Goal: Task Accomplishment & Management: Manage account settings

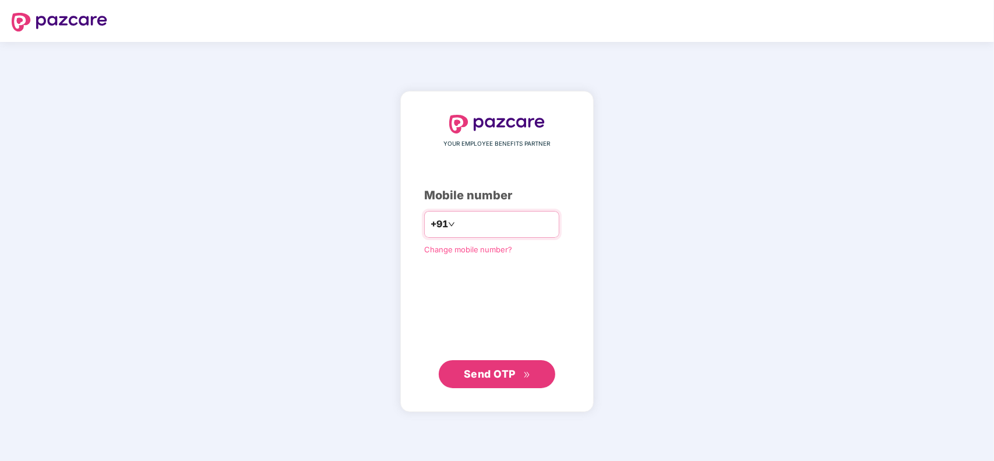
click at [510, 225] on input "number" at bounding box center [505, 224] width 96 height 19
type input "**********"
click at [472, 380] on span "Send OTP" at bounding box center [497, 374] width 67 height 16
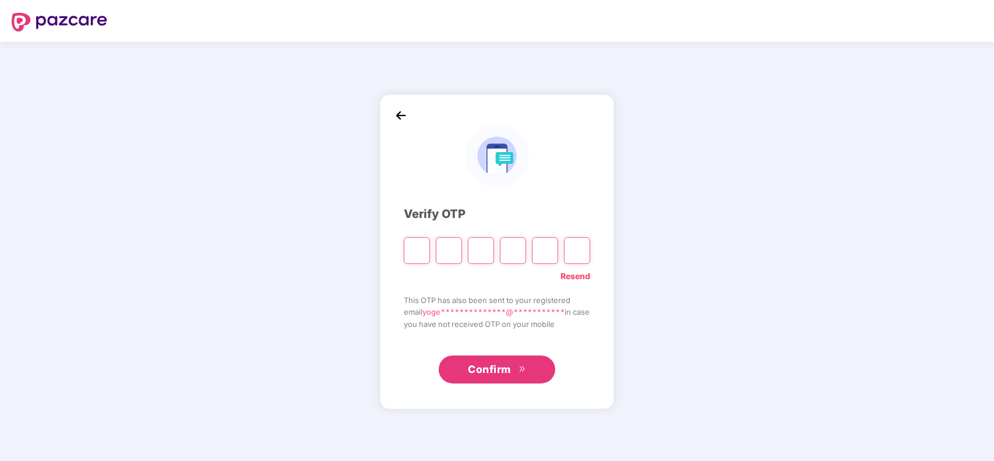
click at [411, 251] on input "Please enter verification code. Digit 1" at bounding box center [417, 250] width 26 height 27
type input "*"
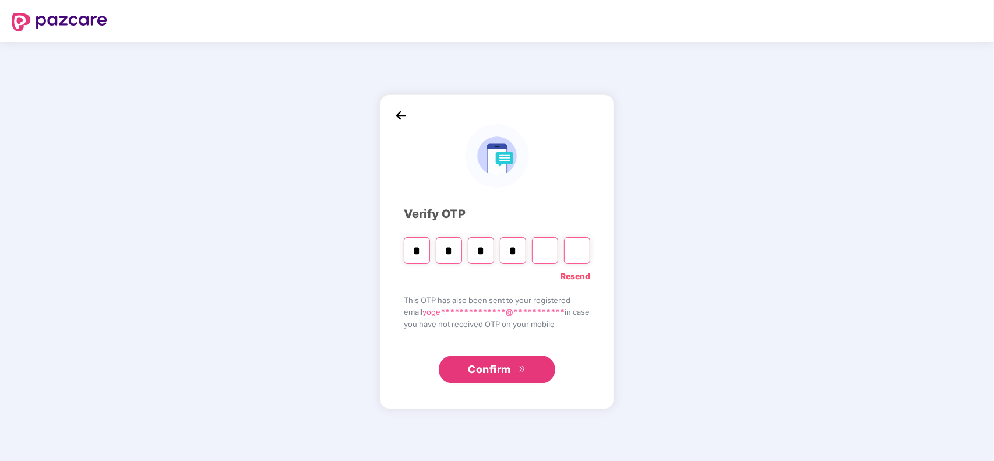
type input "*"
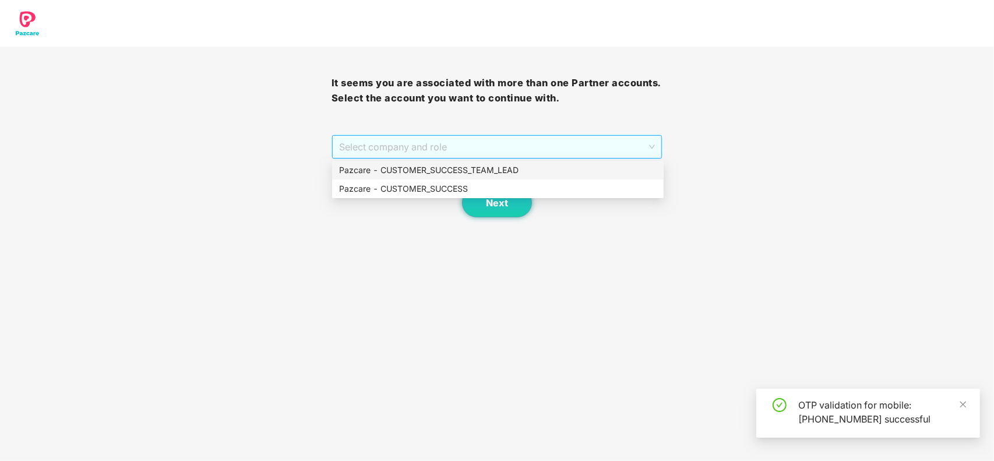
click at [467, 153] on span "Select company and role" at bounding box center [497, 147] width 316 height 22
click at [446, 188] on div "Pazcare - CUSTOMER_SUCCESS" at bounding box center [497, 188] width 317 height 13
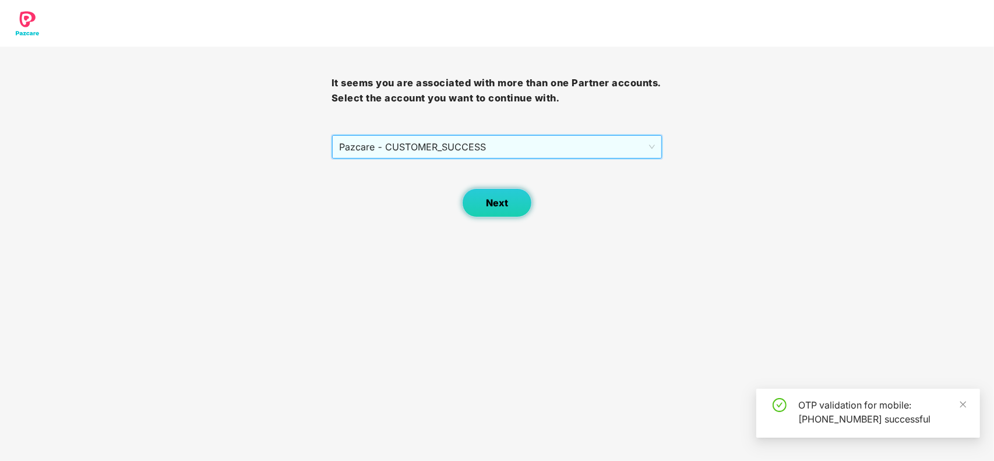
click at [493, 205] on span "Next" at bounding box center [497, 202] width 22 height 11
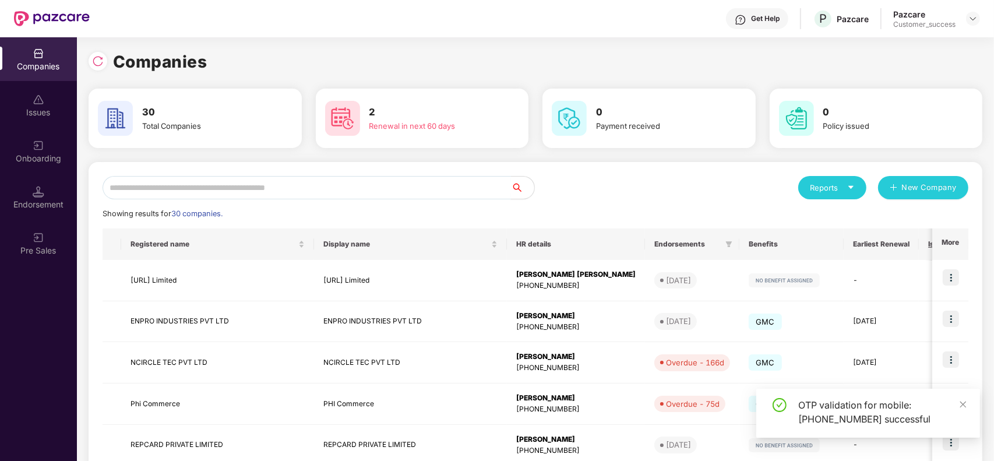
click at [263, 184] on input "text" at bounding box center [307, 187] width 408 height 23
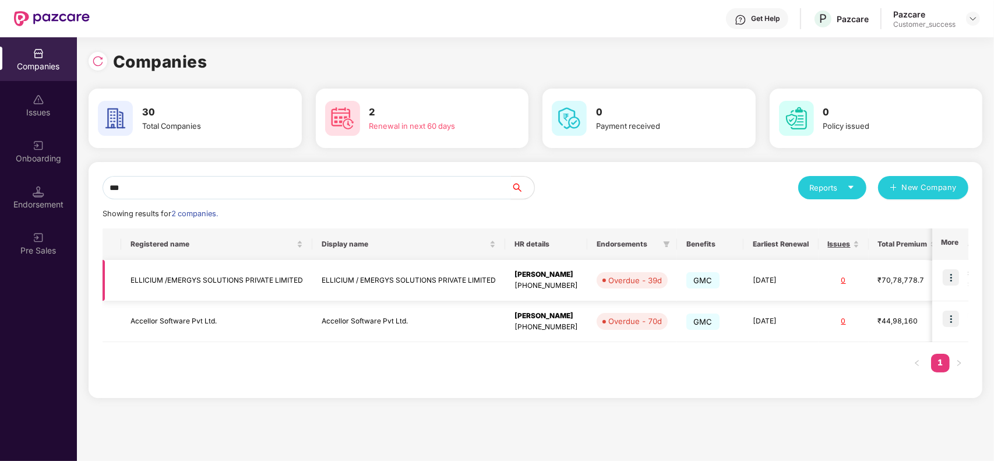
type input "***"
click at [953, 277] on img at bounding box center [951, 277] width 16 height 16
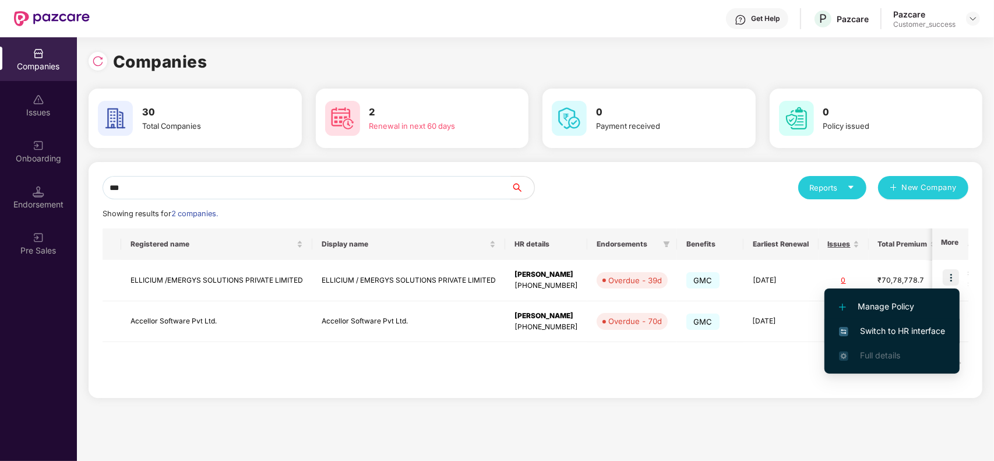
click at [898, 327] on span "Switch to HR interface" at bounding box center [892, 330] width 106 height 13
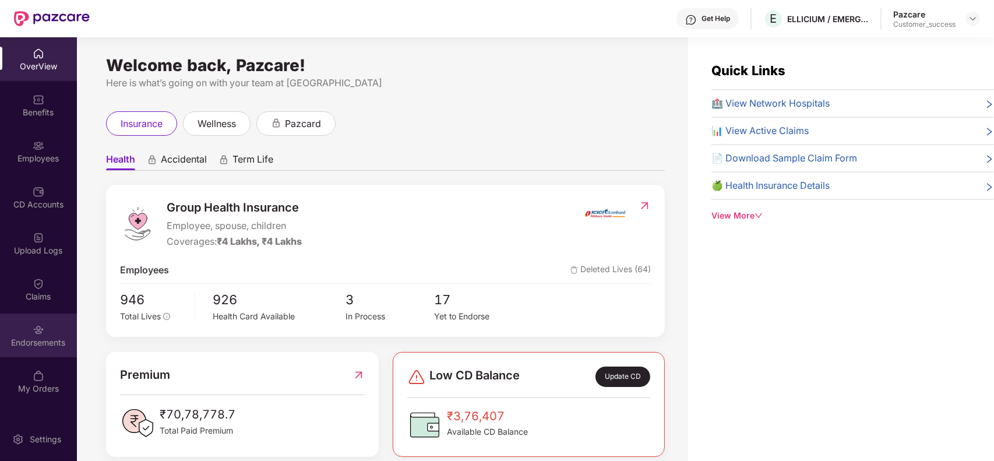
click at [54, 331] on div "Endorsements" at bounding box center [38, 335] width 77 height 44
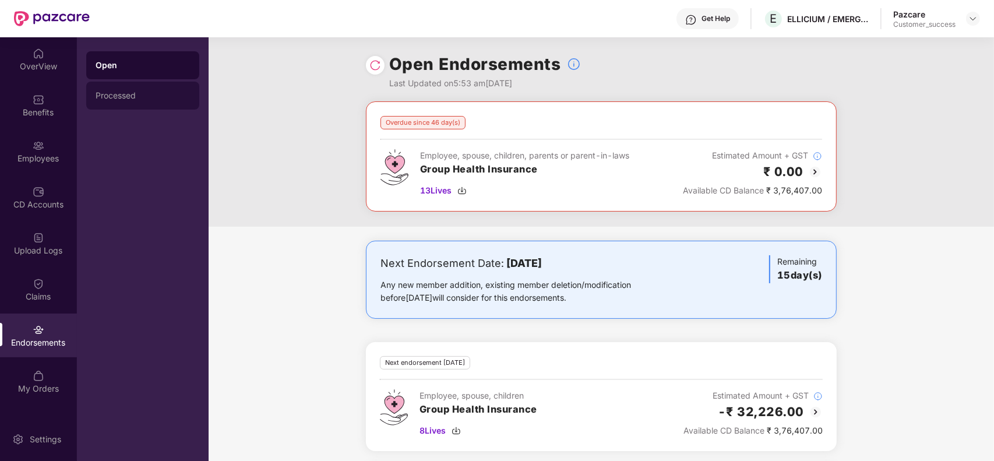
click at [142, 99] on div "Processed" at bounding box center [143, 95] width 94 height 9
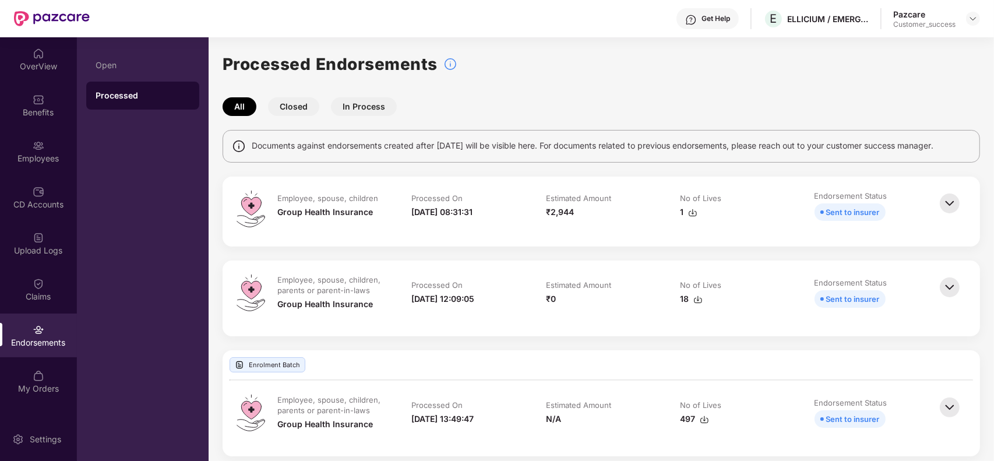
click at [697, 310] on td "No of Lives 18" at bounding box center [735, 298] width 134 height 48
click at [699, 299] on img at bounding box center [697, 299] width 9 height 9
click at [562, 64] on div "Processed Endorsements" at bounding box center [601, 64] width 757 height 26
click at [127, 65] on div "Open" at bounding box center [143, 65] width 94 height 9
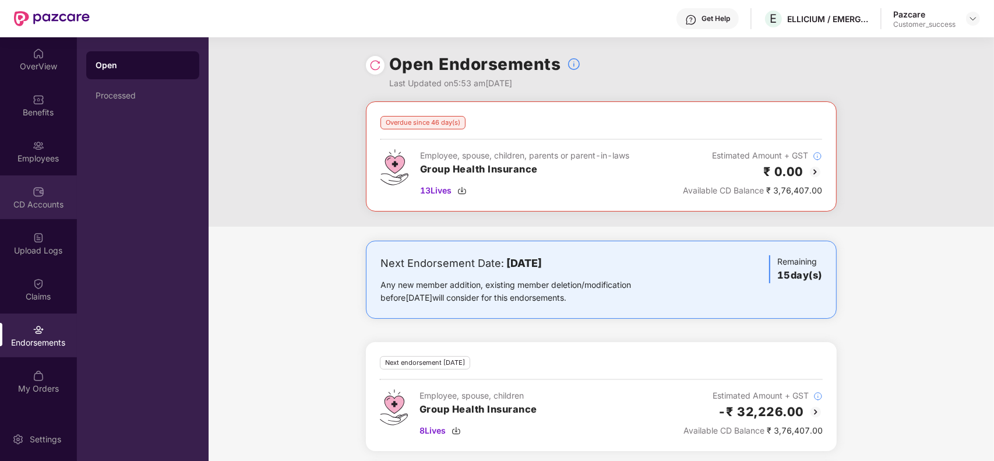
click at [41, 181] on div "CD Accounts" at bounding box center [38, 197] width 77 height 44
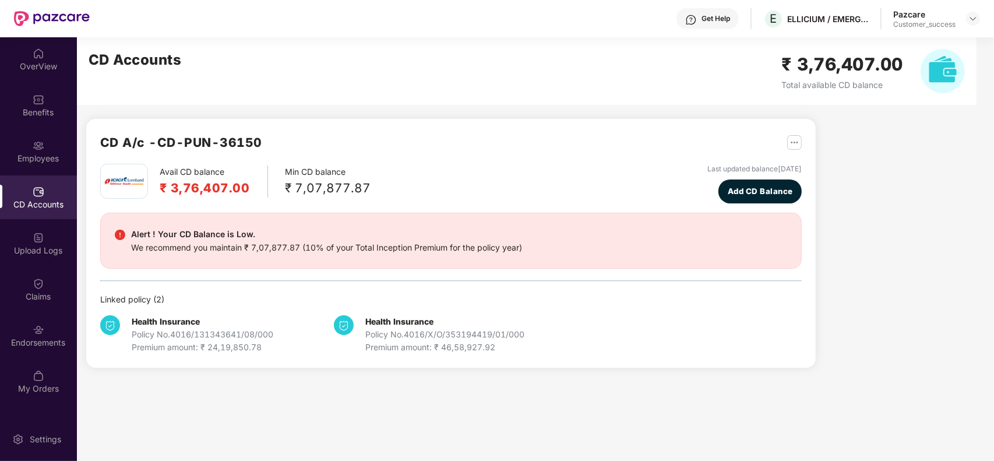
click at [793, 144] on img "button" at bounding box center [794, 142] width 15 height 15
click at [806, 162] on div at bounding box center [800, 166] width 25 height 13
click at [41, 327] on img at bounding box center [39, 330] width 12 height 12
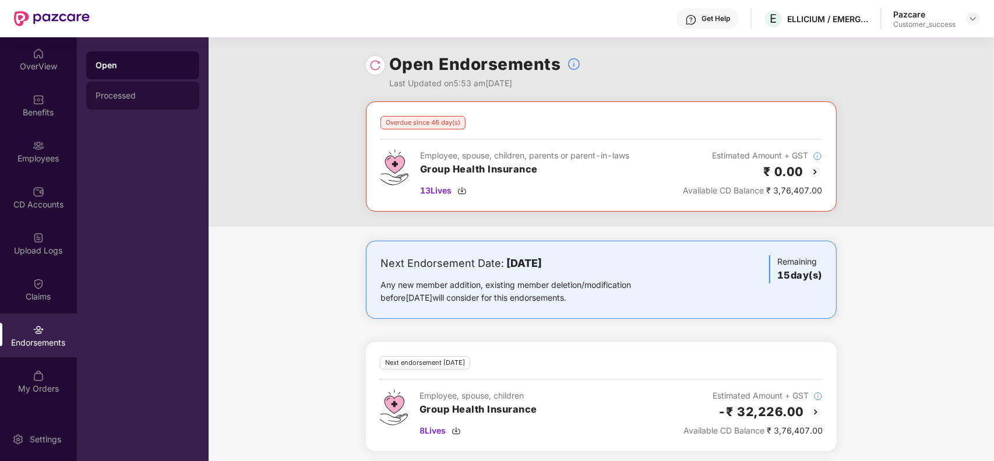
click at [151, 92] on div "Processed" at bounding box center [143, 95] width 94 height 9
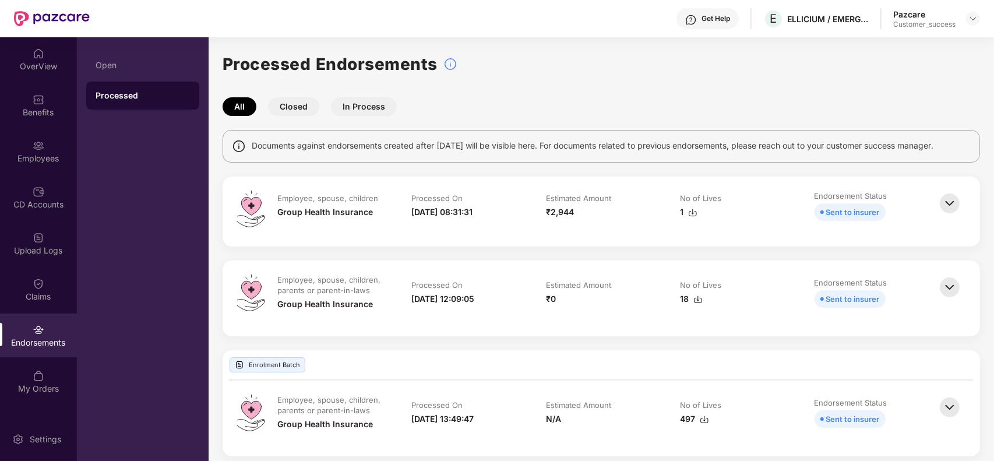
click at [976, 158] on div "Documents against endorsements created after 19th Jan'24 will be visible here. …" at bounding box center [601, 146] width 757 height 33
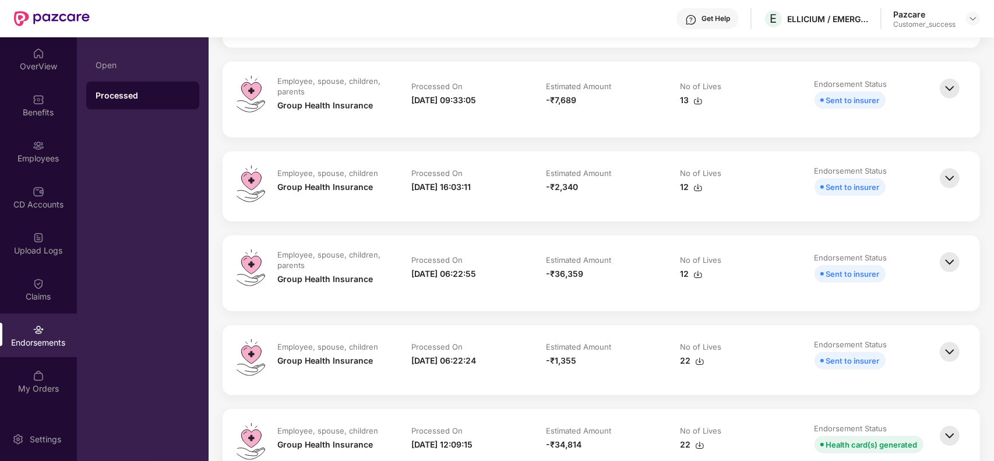
scroll to position [699, 0]
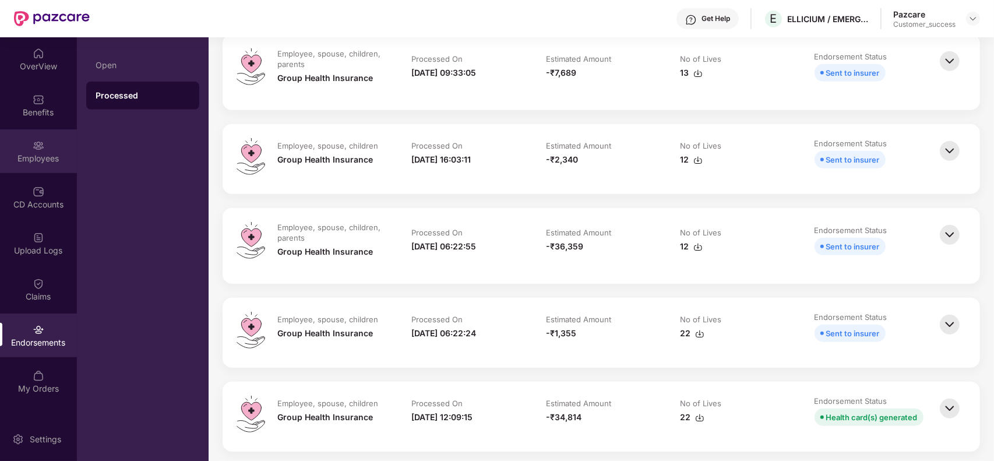
click at [47, 150] on div "Employees" at bounding box center [38, 151] width 77 height 44
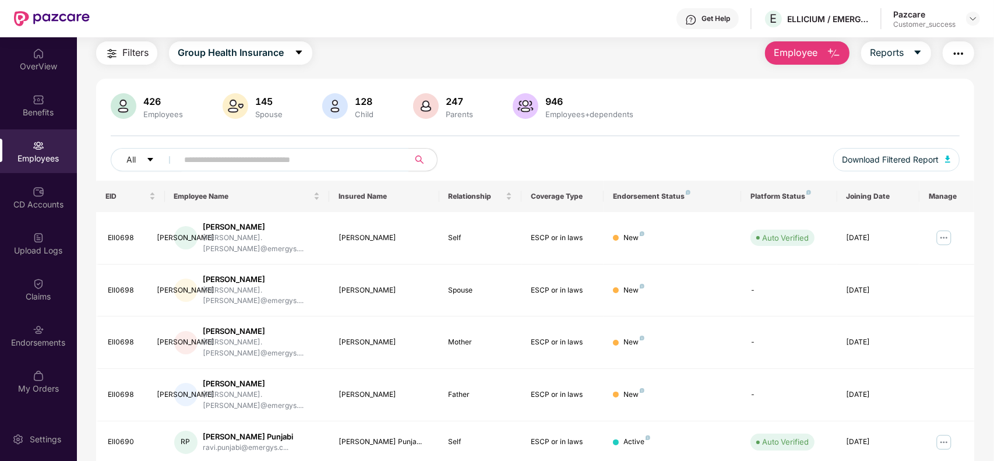
scroll to position [256, 0]
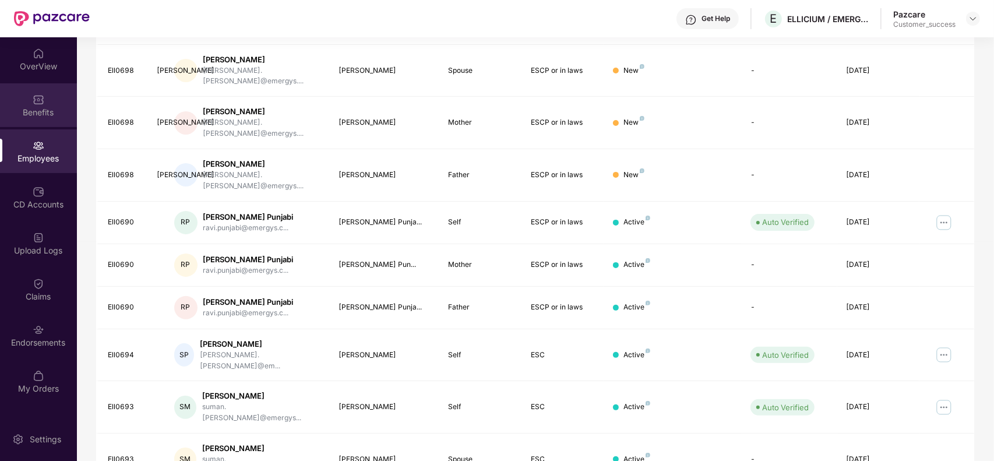
click at [36, 111] on div "Benefits" at bounding box center [38, 113] width 77 height 12
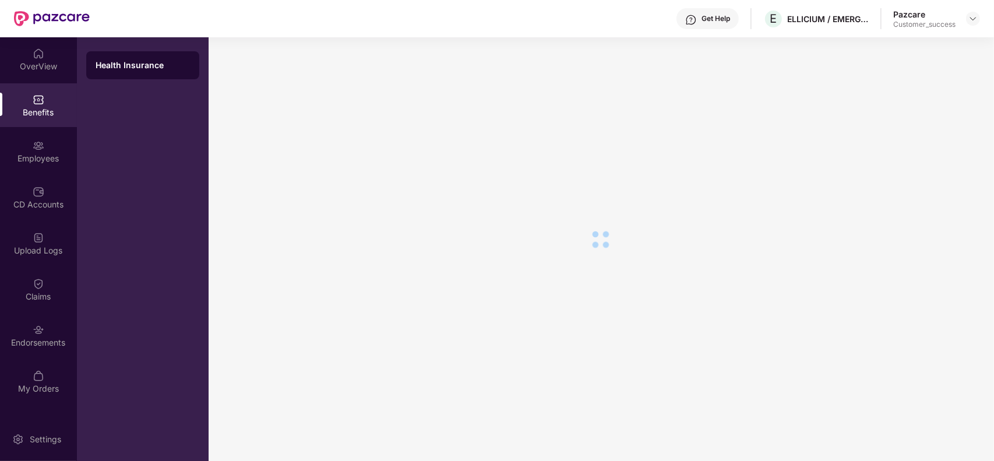
scroll to position [19, 0]
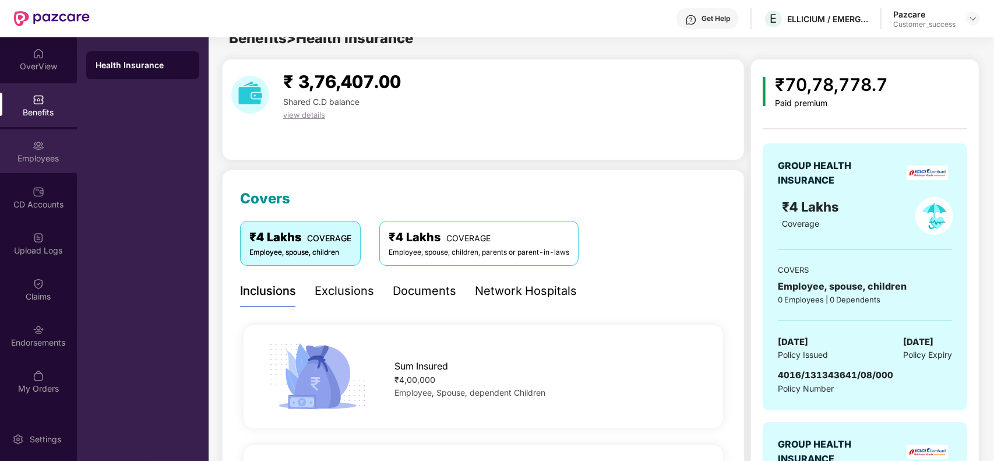
click at [39, 143] on img at bounding box center [39, 146] width 12 height 12
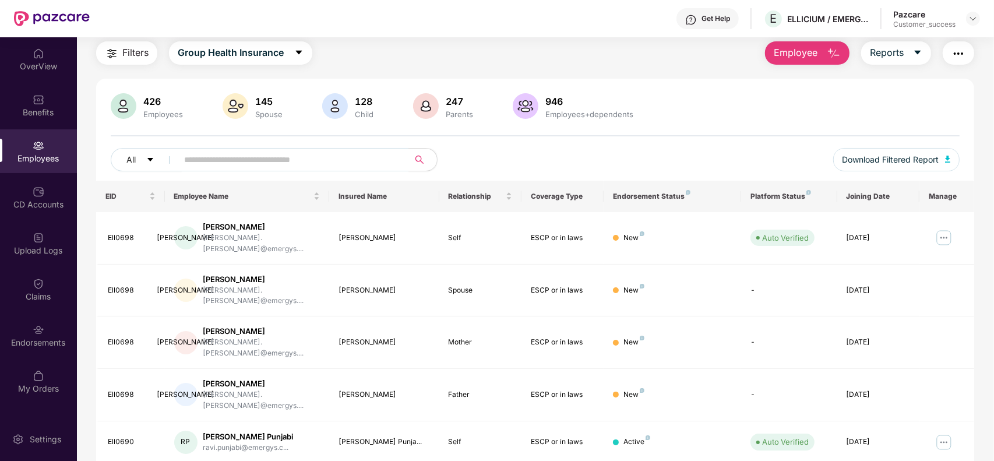
scroll to position [256, 0]
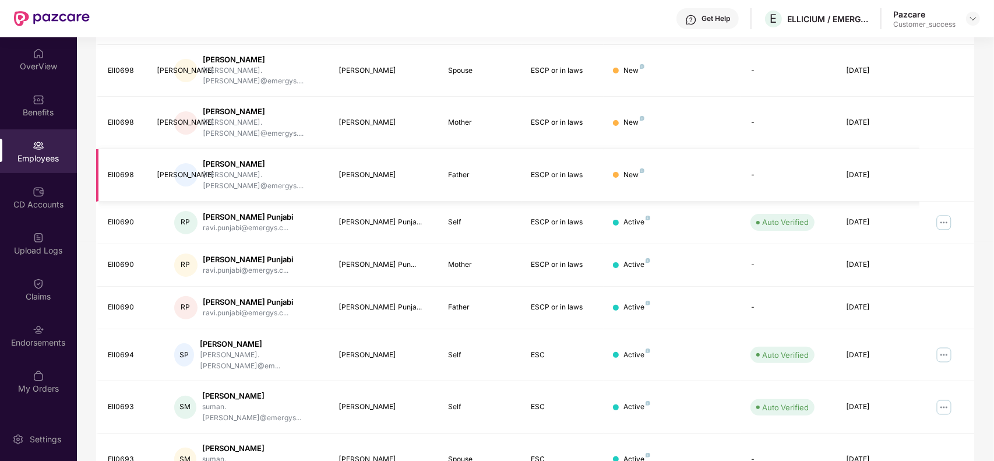
click at [965, 149] on td at bounding box center [946, 175] width 55 height 52
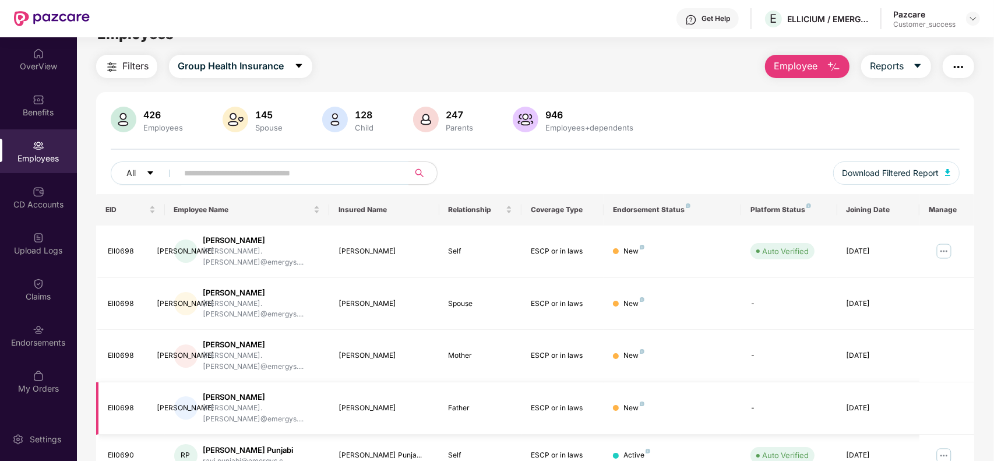
scroll to position [0, 0]
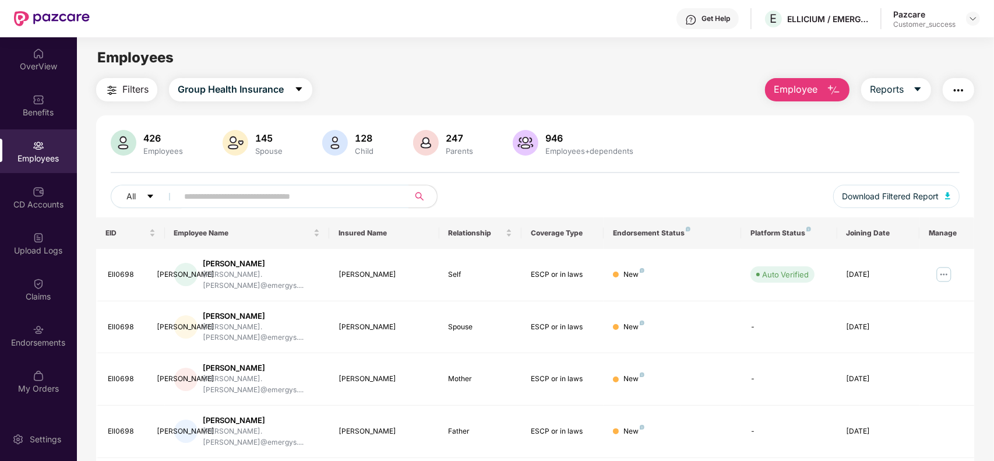
click at [809, 96] on span "Employee" at bounding box center [796, 89] width 44 height 15
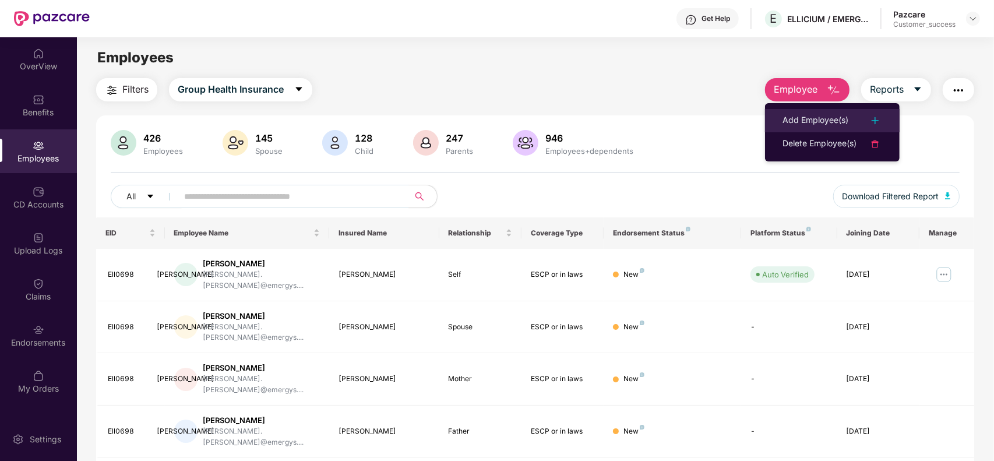
click at [809, 123] on div "Add Employee(s)" at bounding box center [815, 121] width 66 height 14
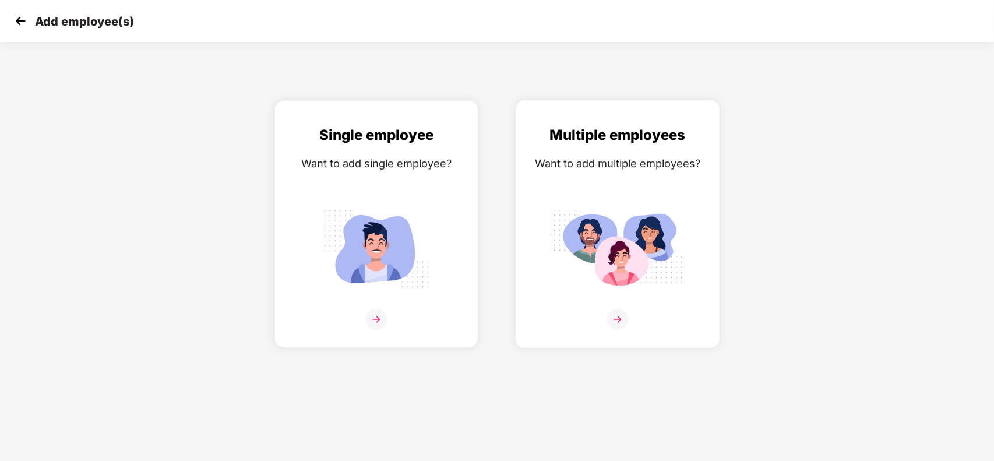
click at [617, 315] on img at bounding box center [617, 319] width 21 height 21
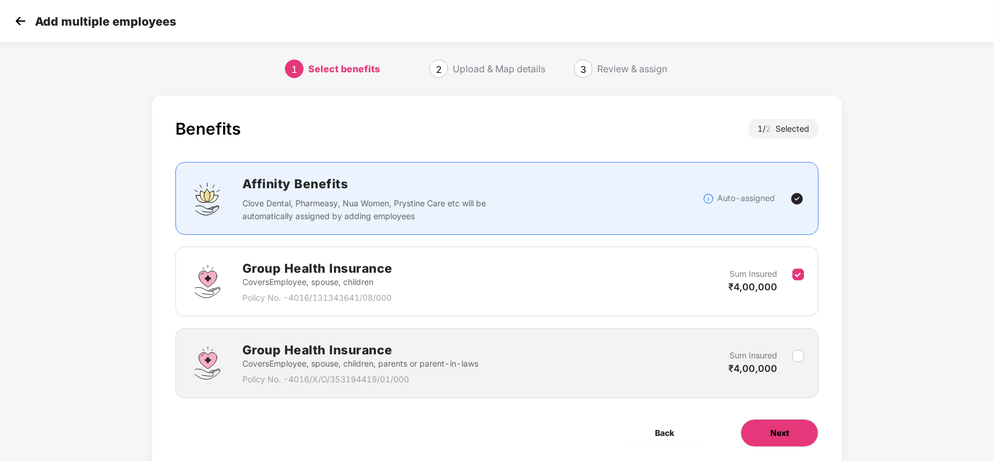
click at [774, 432] on span "Next" at bounding box center [779, 432] width 19 height 13
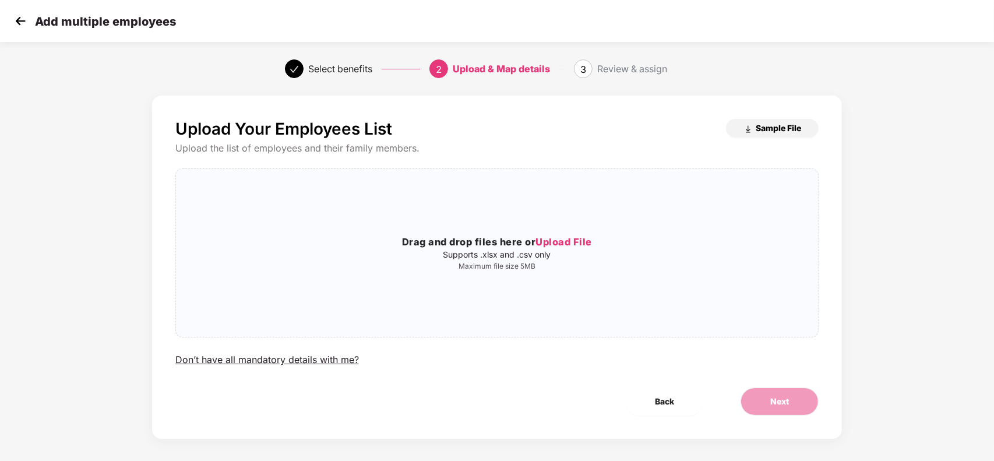
click at [771, 135] on button "Sample File" at bounding box center [772, 128] width 93 height 19
click at [560, 246] on span "Upload File" at bounding box center [563, 242] width 57 height 12
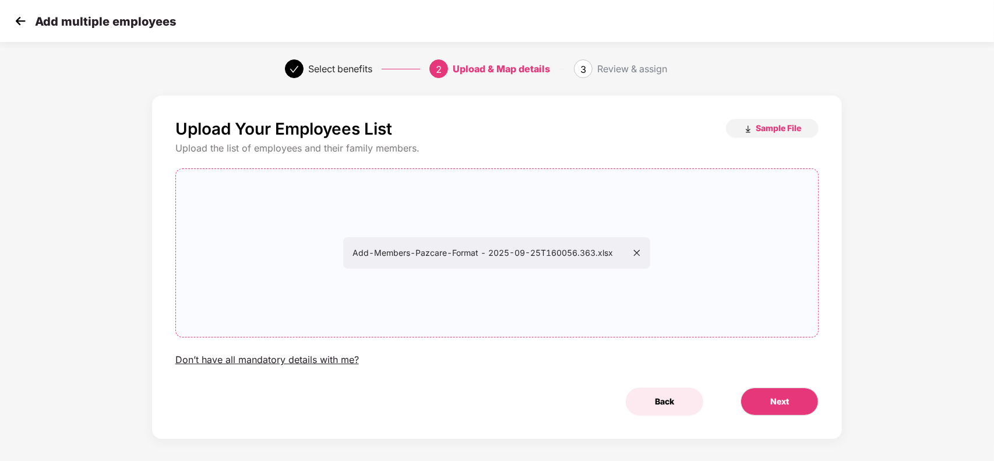
click at [662, 395] on span "Back" at bounding box center [664, 401] width 19 height 13
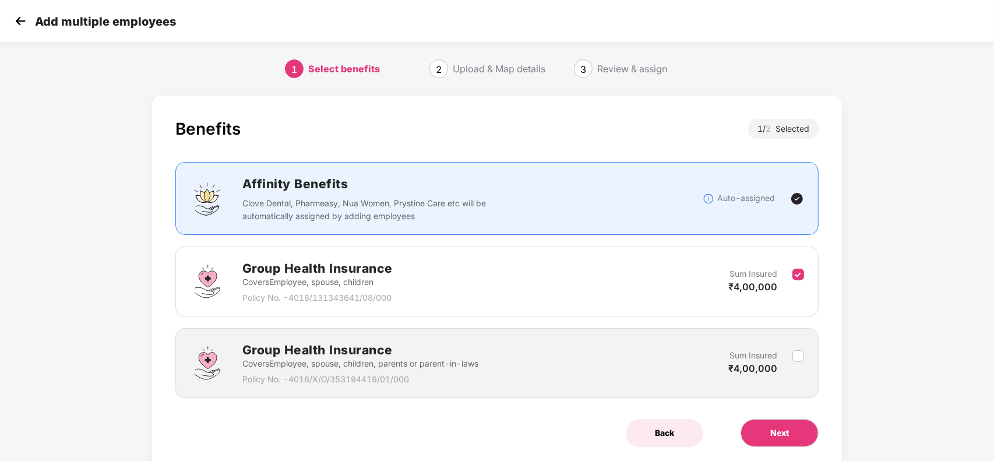
click at [665, 435] on span "Back" at bounding box center [664, 432] width 19 height 13
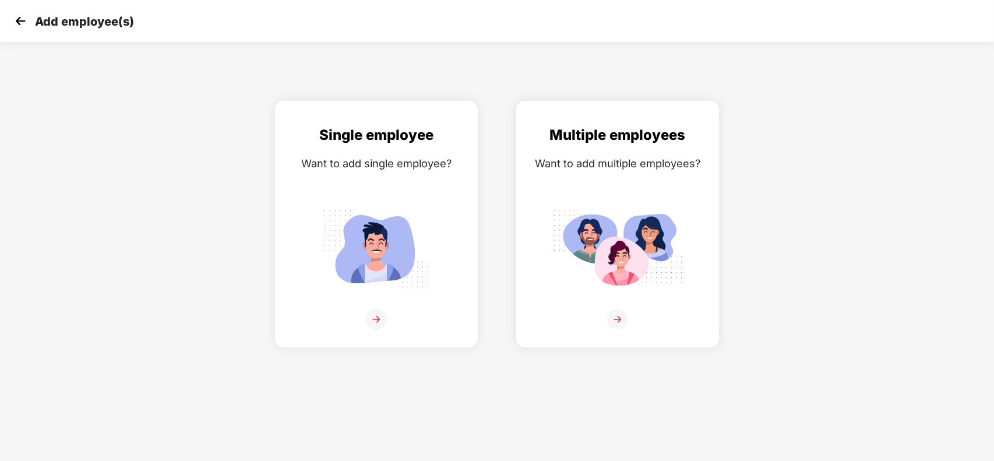
click at [18, 21] on img at bounding box center [20, 20] width 17 height 17
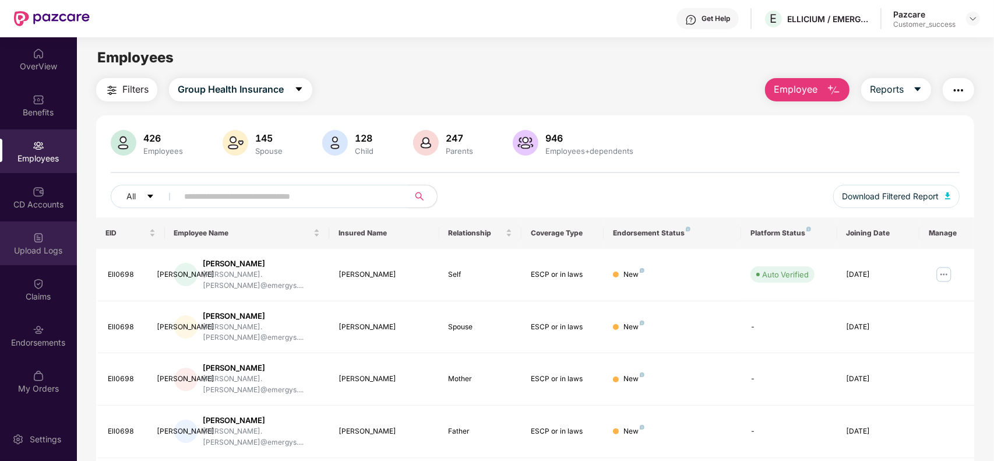
click at [48, 248] on div "Upload Logs" at bounding box center [38, 251] width 77 height 12
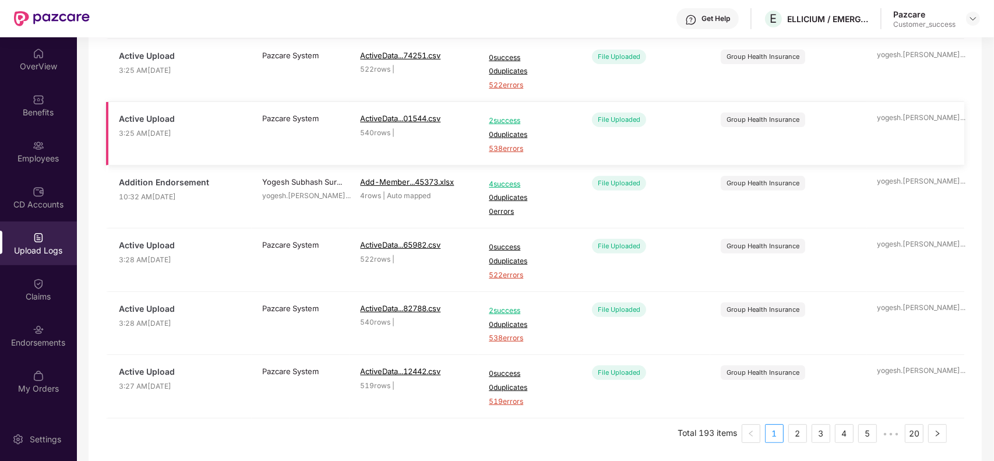
scroll to position [384, 0]
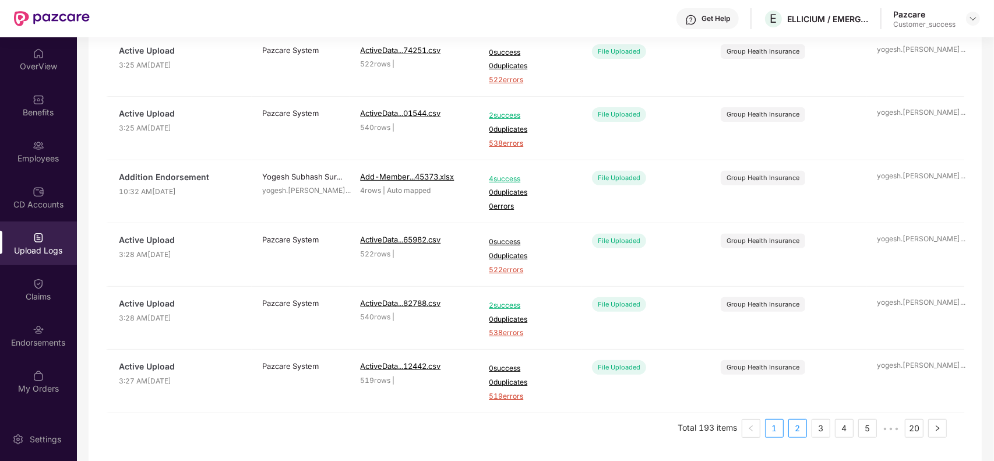
click at [796, 429] on link "2" at bounding box center [797, 427] width 17 height 17
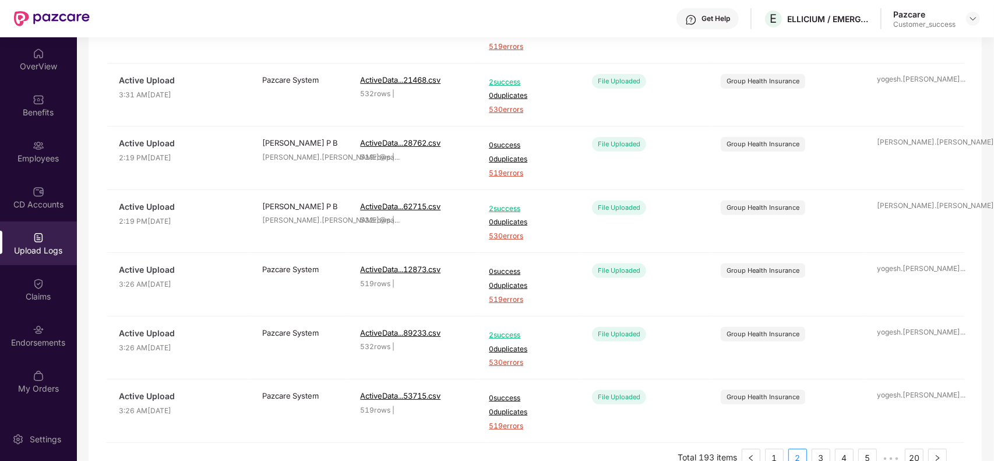
scroll to position [379, 0]
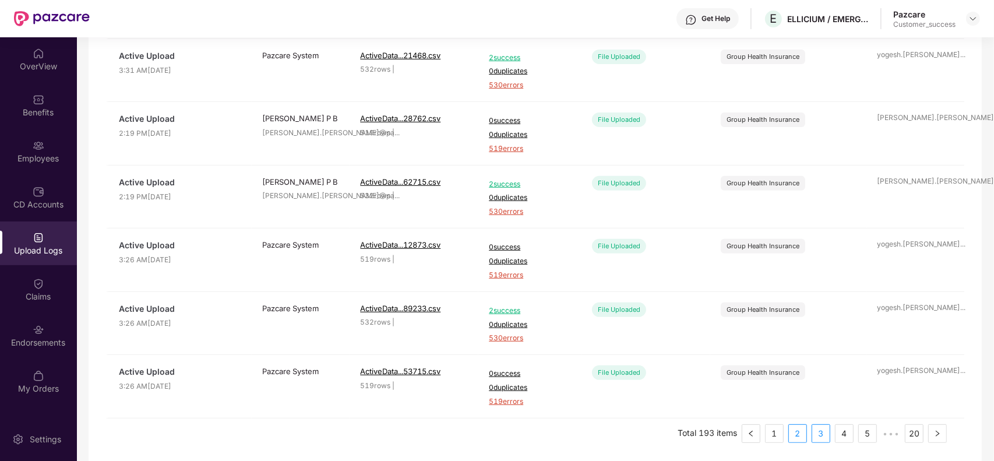
click at [820, 436] on link "3" at bounding box center [820, 433] width 17 height 17
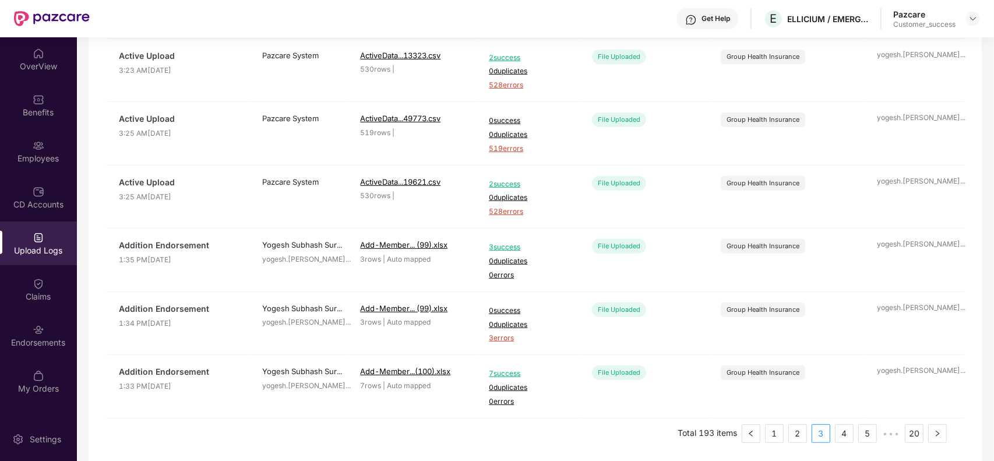
scroll to position [384, 0]
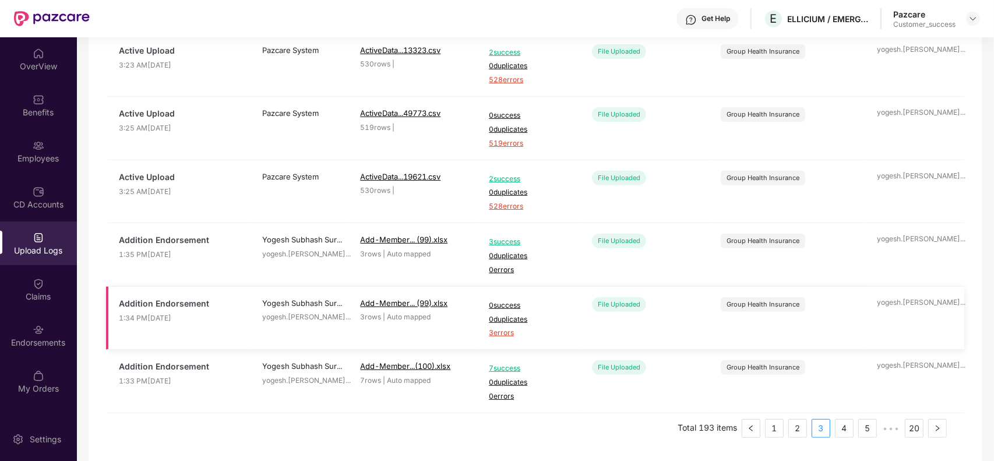
click at [504, 335] on span "3 errors" at bounding box center [530, 332] width 82 height 11
click at [841, 430] on link "4" at bounding box center [843, 427] width 17 height 17
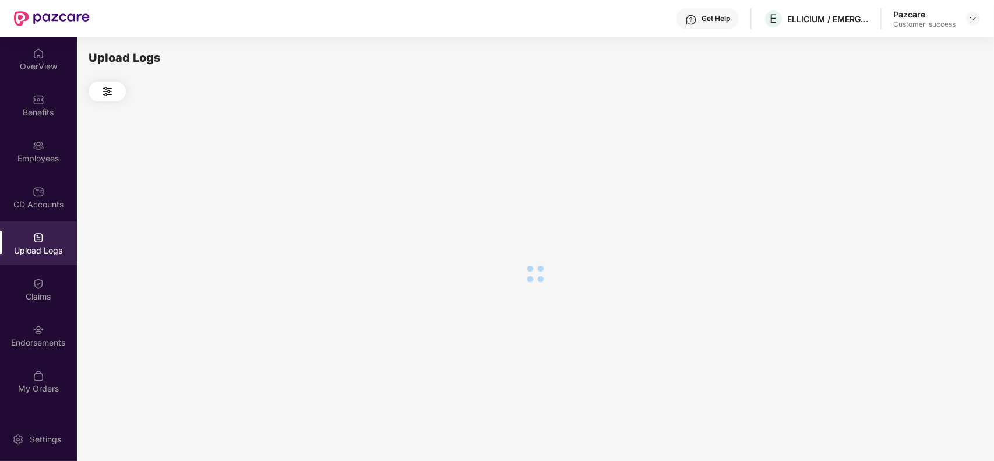
scroll to position [0, 0]
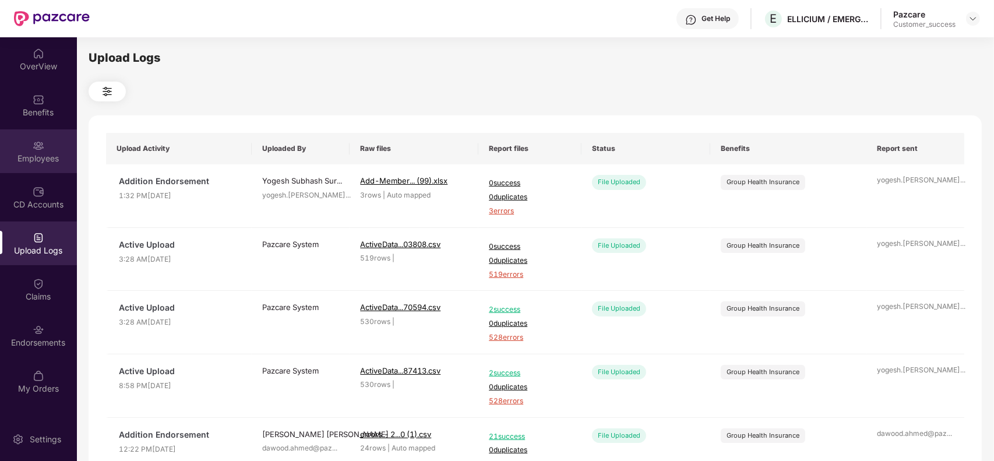
click at [38, 149] on img at bounding box center [39, 146] width 12 height 12
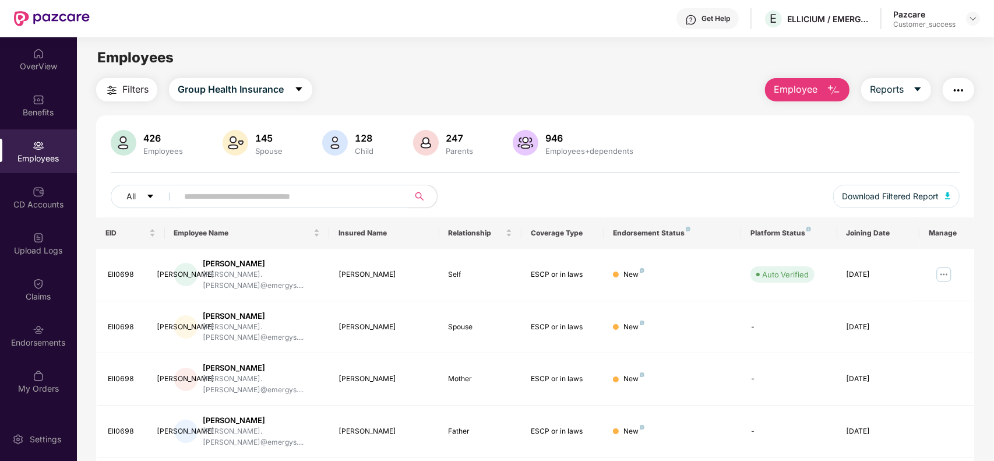
click at [326, 192] on input "text" at bounding box center [288, 196] width 209 height 17
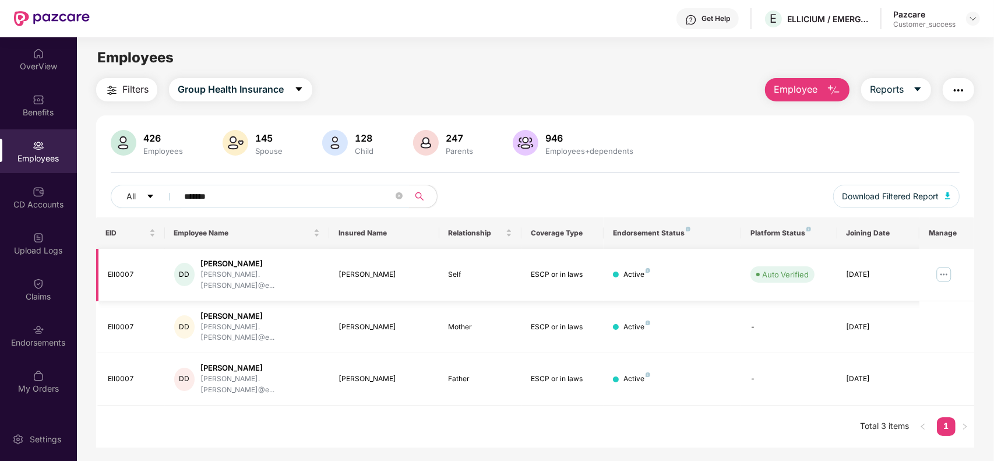
type input "*******"
click at [945, 271] on img at bounding box center [943, 274] width 19 height 19
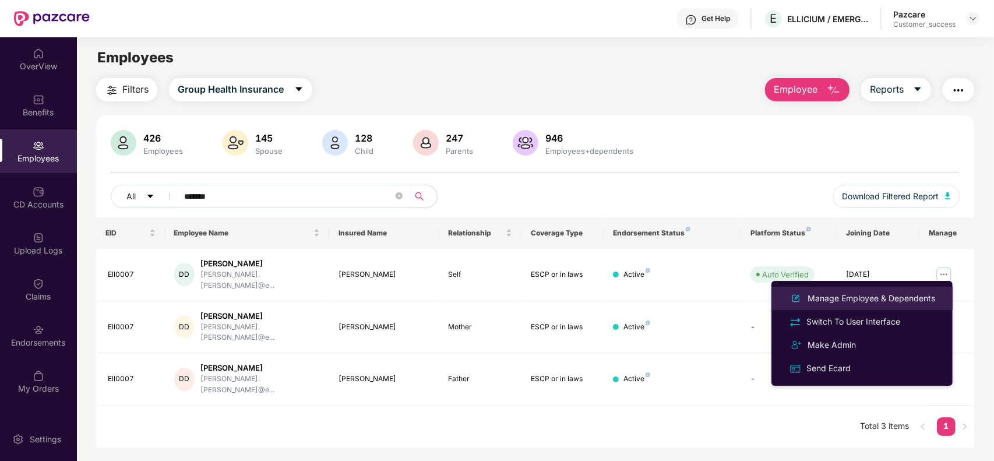
click at [884, 295] on div "Manage Employee & Dependents" at bounding box center [871, 298] width 132 height 13
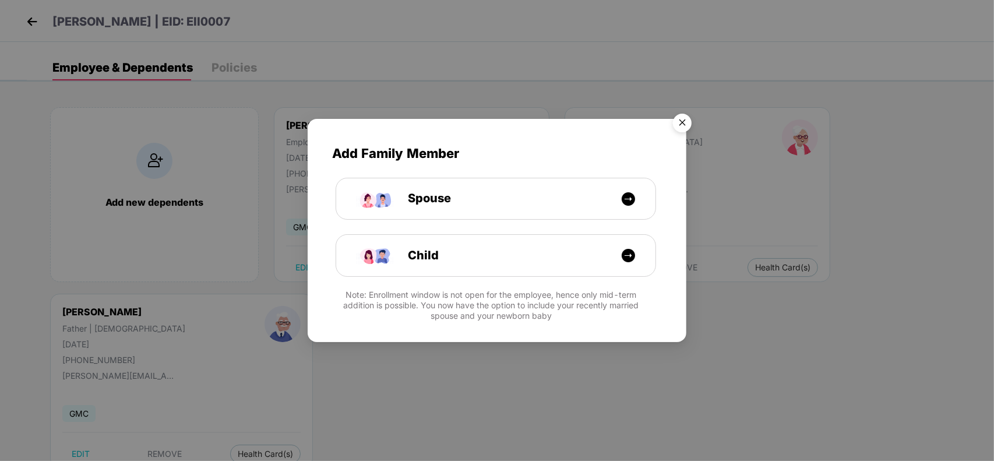
click at [682, 121] on img "Close" at bounding box center [682, 124] width 33 height 33
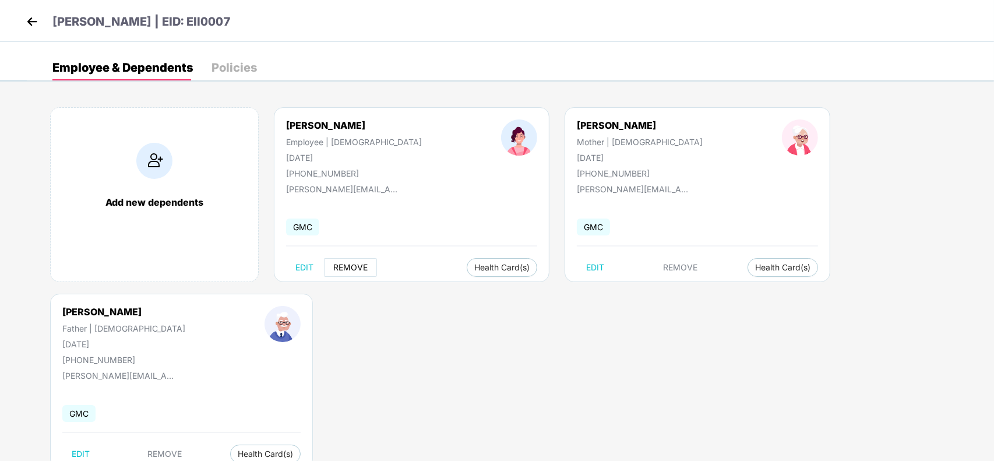
click at [363, 266] on span "REMOVE" at bounding box center [350, 267] width 34 height 9
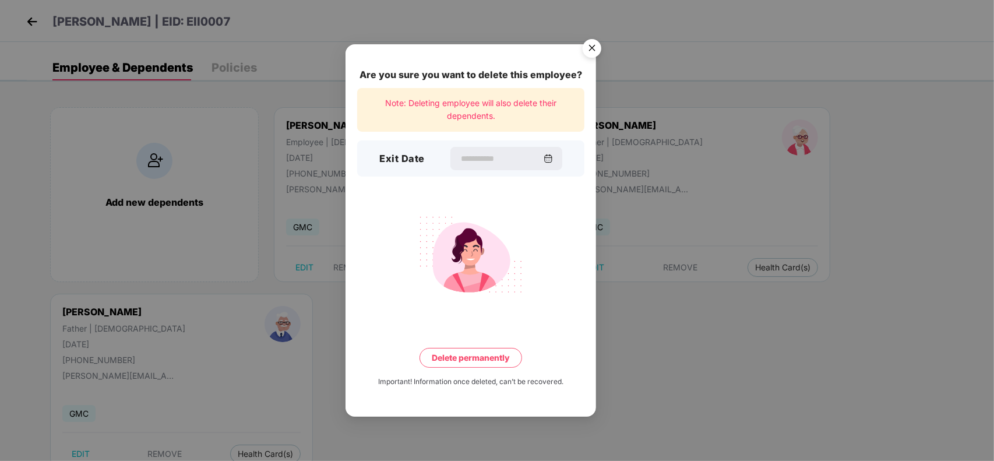
click at [590, 50] on img "Close" at bounding box center [592, 50] width 33 height 33
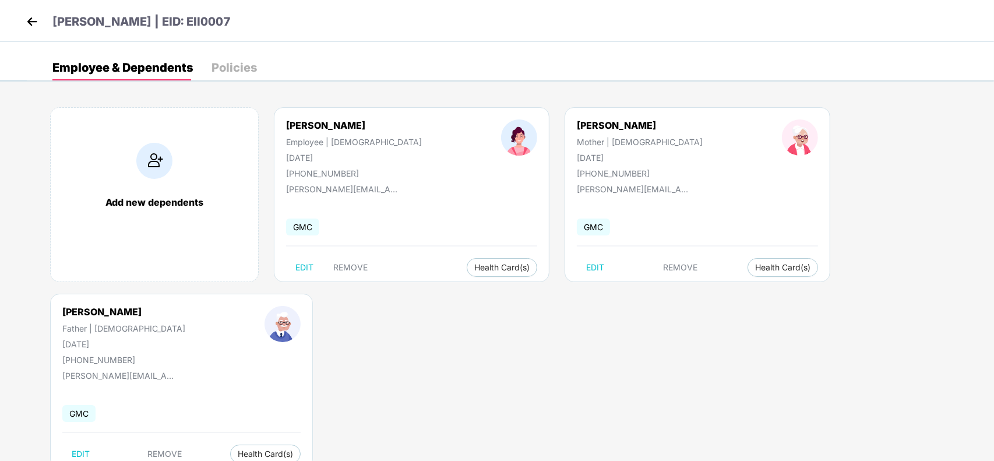
click at [34, 24] on img at bounding box center [31, 21] width 17 height 17
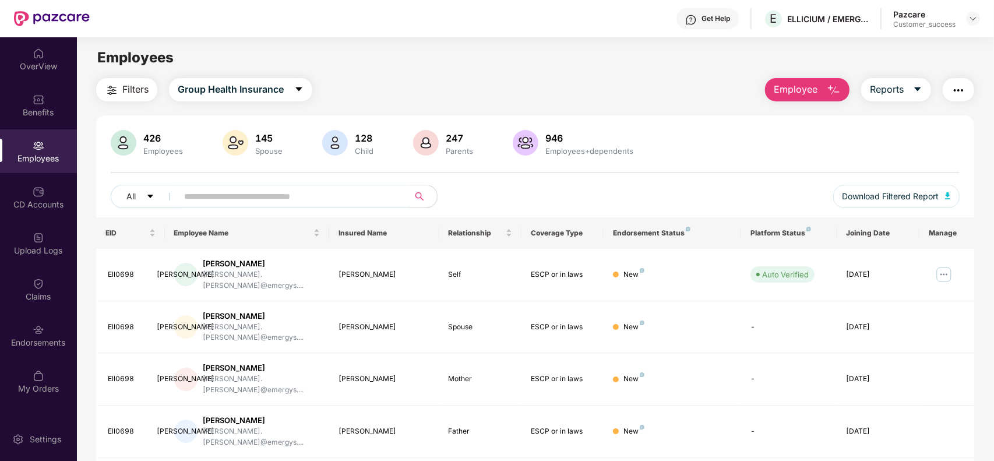
click at [317, 199] on input "text" at bounding box center [288, 196] width 209 height 17
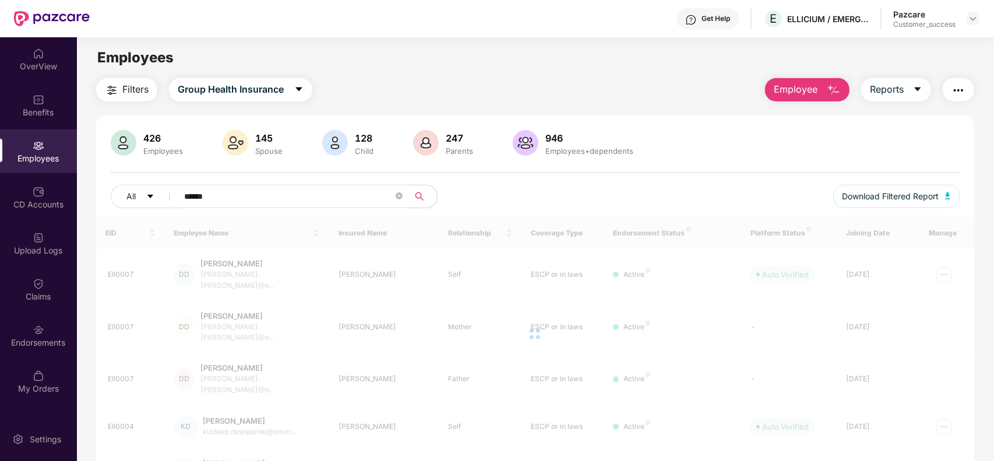
type input "*******"
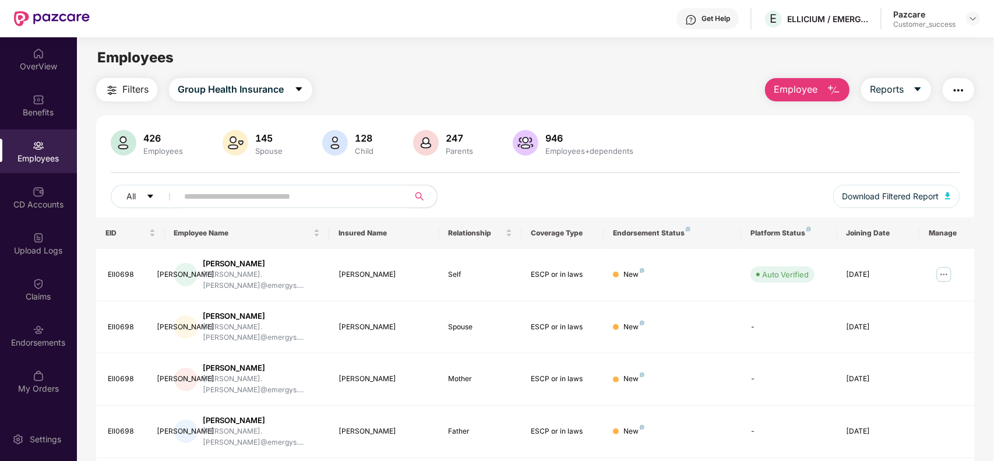
click at [977, 191] on div "Filters Group Health Insurance Employee Reports 426 Employees 145 Spouse 128 Ch…" at bounding box center [535, 431] width 916 height 706
click at [811, 89] on span "Employee" at bounding box center [796, 89] width 44 height 15
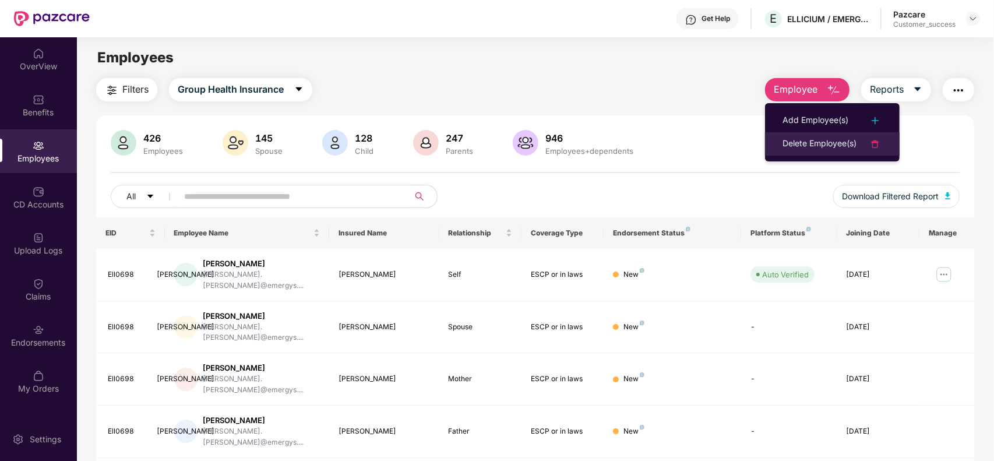
click at [820, 142] on div "Delete Employee(s)" at bounding box center [819, 144] width 74 height 14
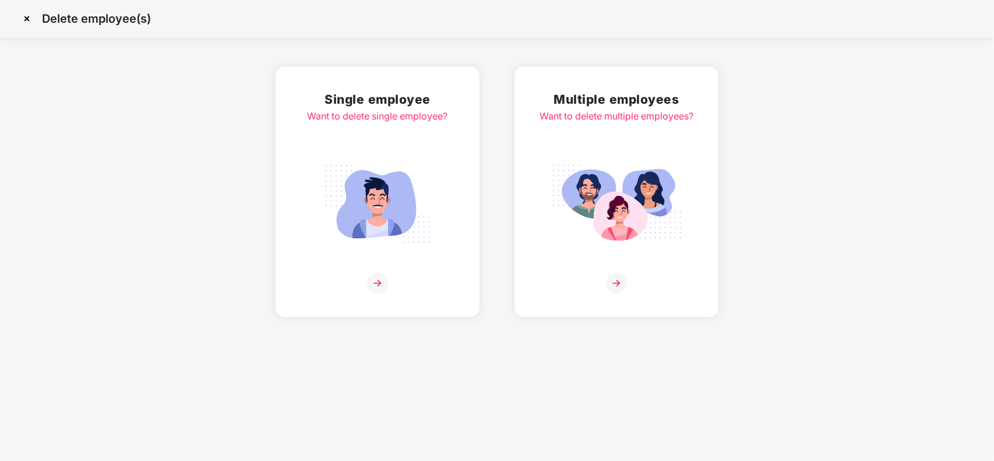
click at [612, 284] on img at bounding box center [616, 283] width 21 height 21
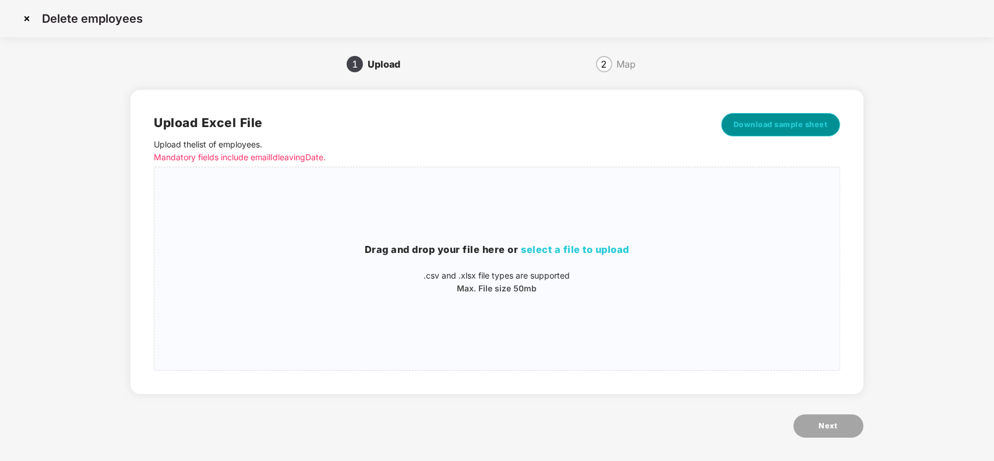
click at [750, 115] on button "Download sample sheet" at bounding box center [780, 124] width 119 height 23
click at [26, 21] on img at bounding box center [26, 18] width 19 height 19
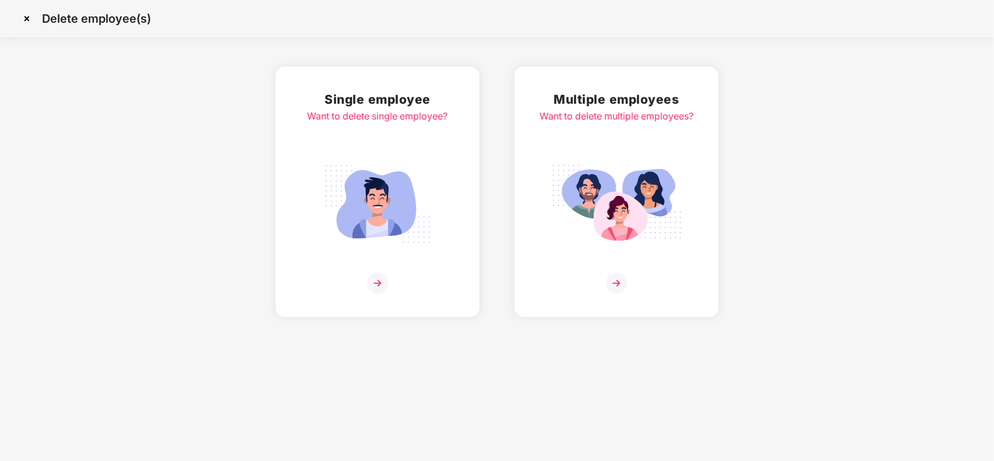
click at [21, 16] on img at bounding box center [26, 18] width 19 height 19
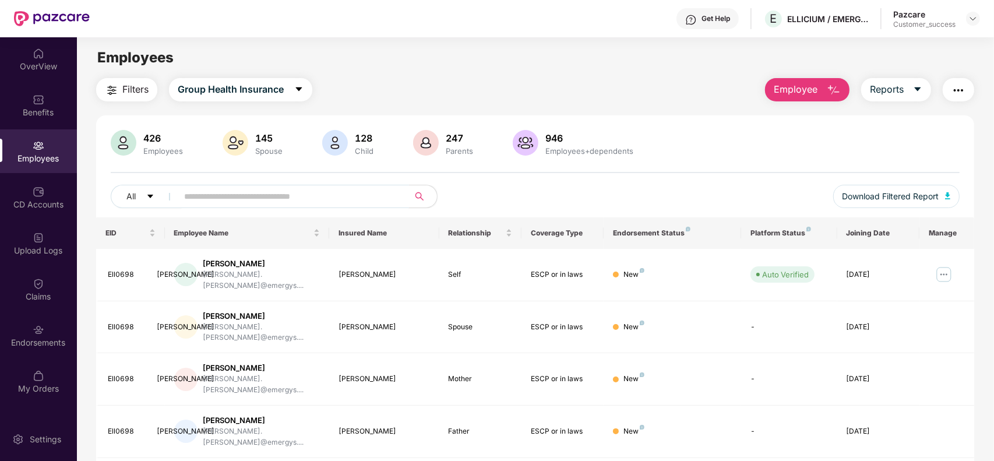
click at [233, 198] on input "text" at bounding box center [288, 196] width 209 height 17
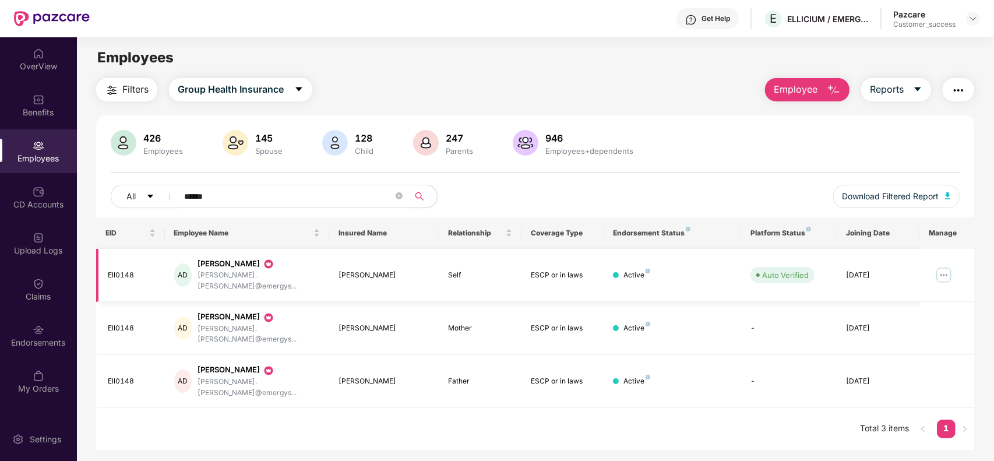
type input "******"
click at [941, 271] on img at bounding box center [943, 275] width 19 height 19
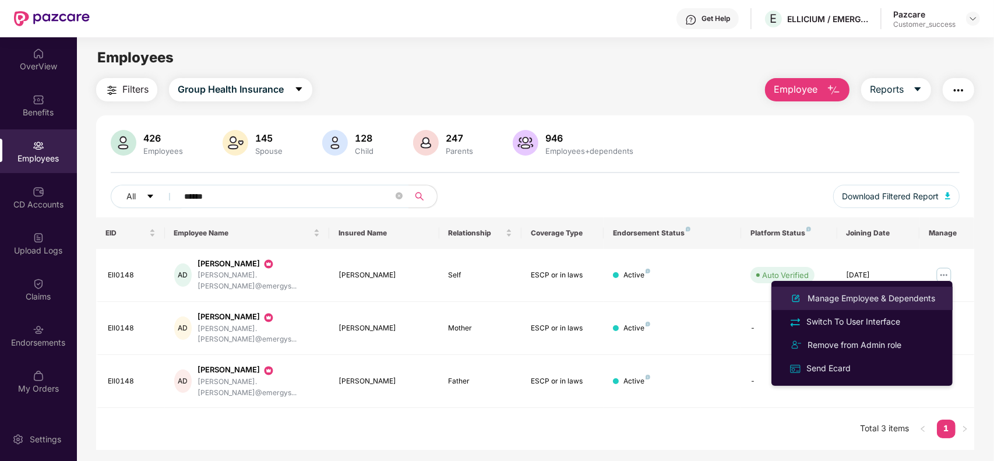
click at [865, 301] on div "Manage Employee & Dependents" at bounding box center [871, 298] width 132 height 13
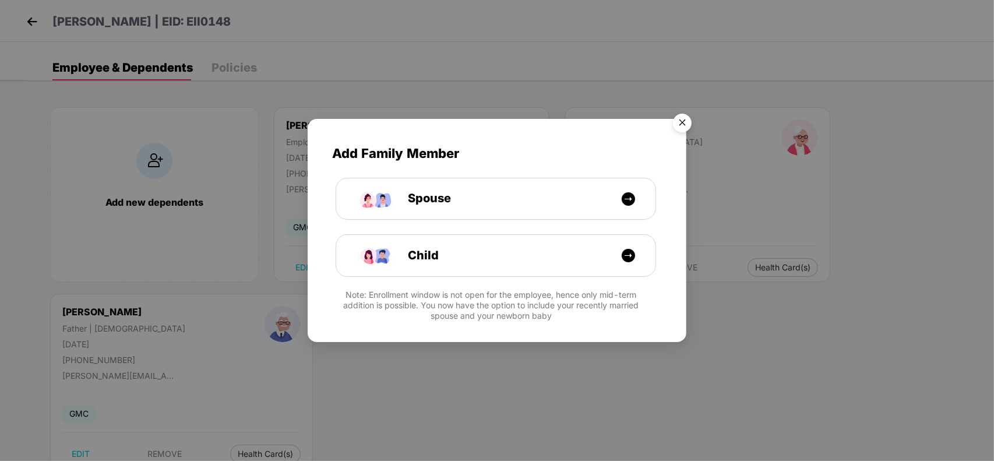
click at [683, 124] on img "Close" at bounding box center [682, 124] width 33 height 33
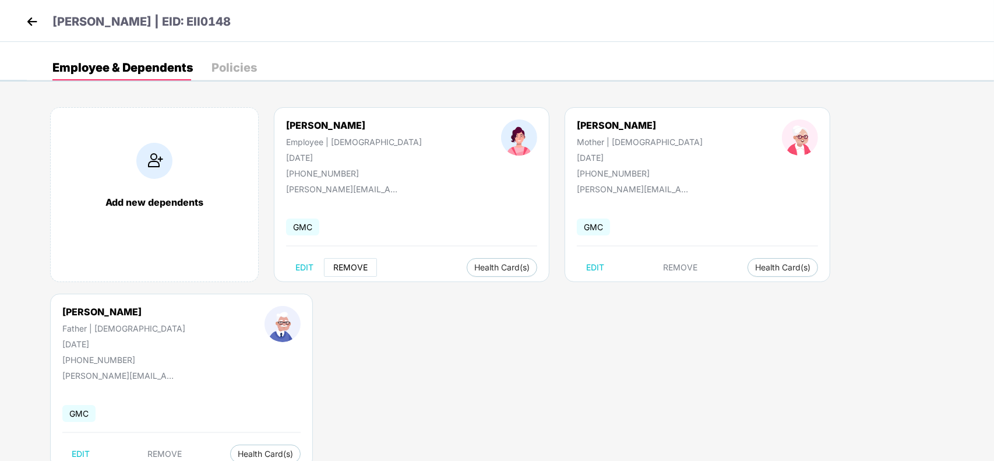
click at [351, 270] on span "REMOVE" at bounding box center [350, 267] width 34 height 9
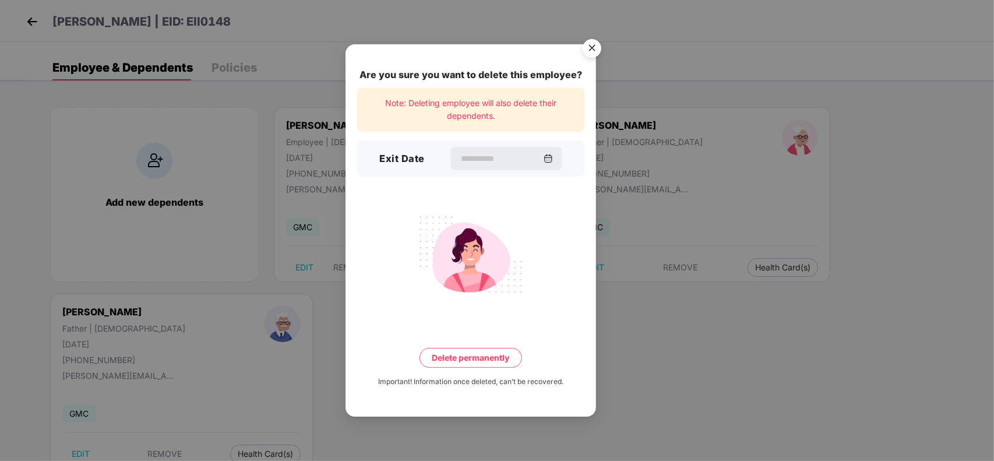
click at [588, 51] on img "Close" at bounding box center [592, 50] width 33 height 33
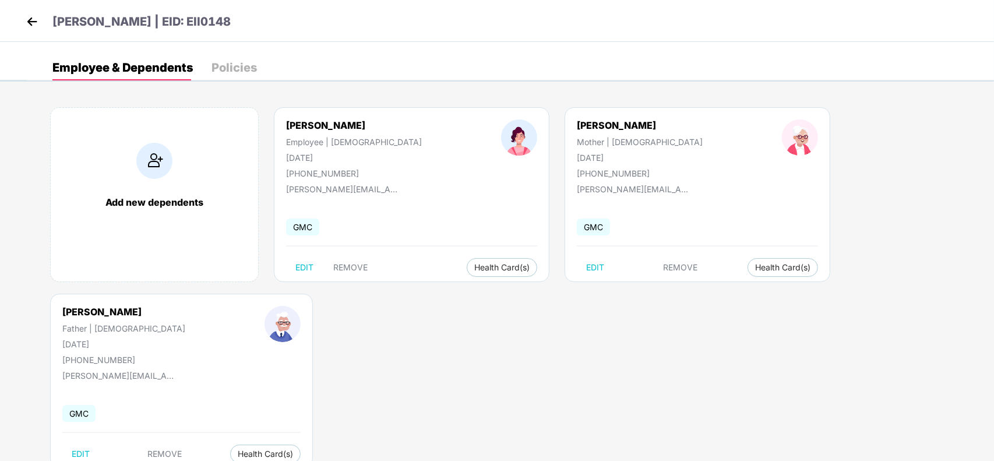
click at [32, 25] on img at bounding box center [31, 21] width 17 height 17
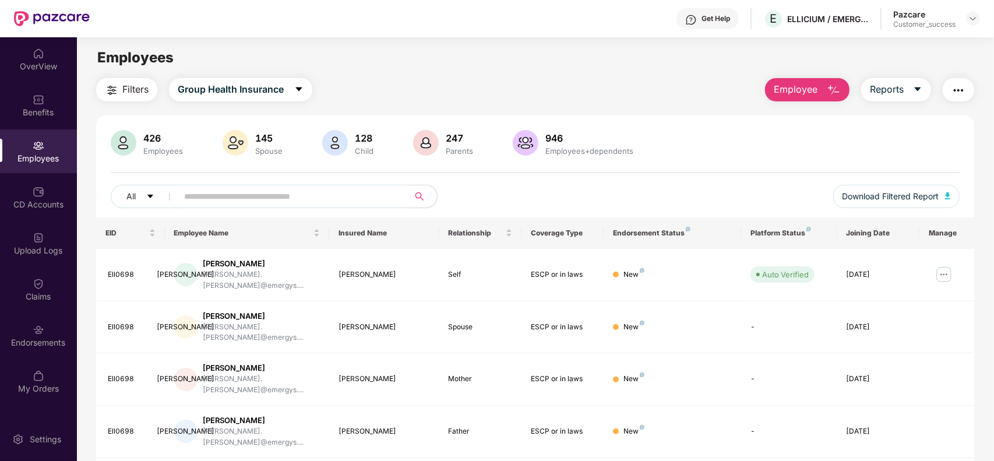
click at [301, 194] on input "text" at bounding box center [288, 196] width 209 height 17
paste input "*******"
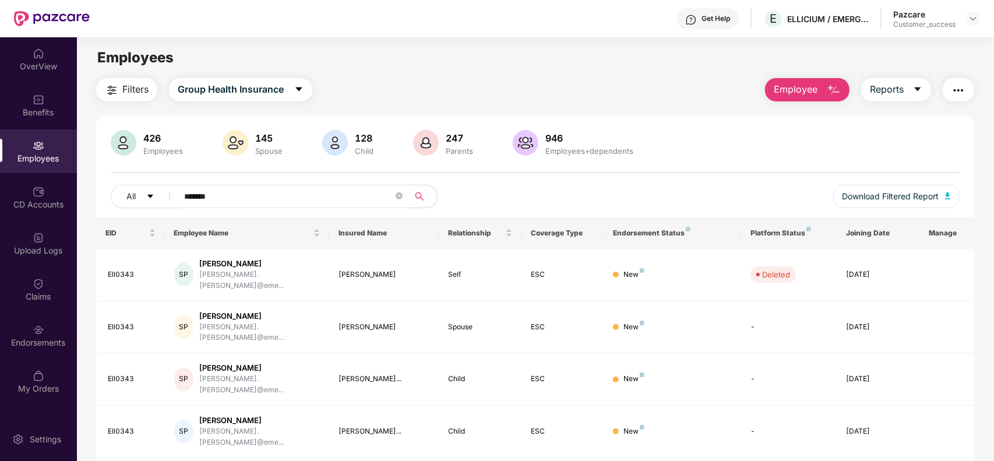
paste input "text"
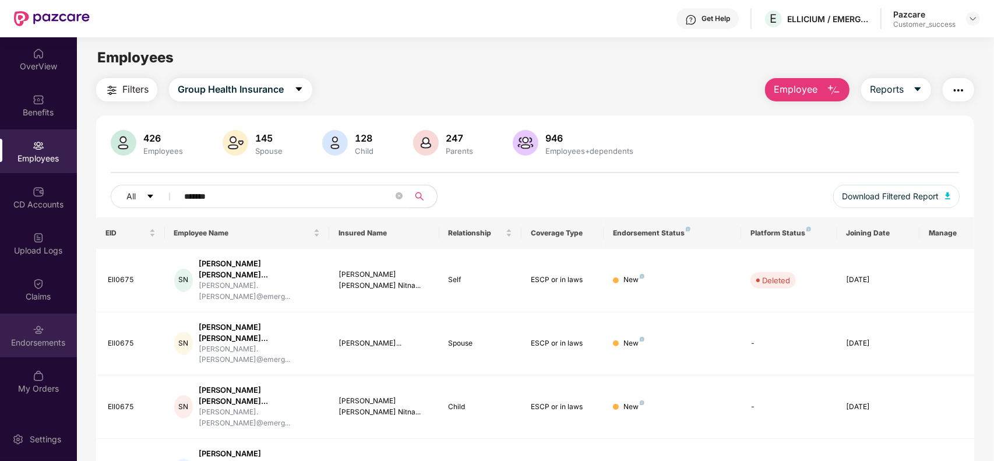
type input "*******"
click at [45, 333] on div "Endorsements" at bounding box center [38, 335] width 77 height 44
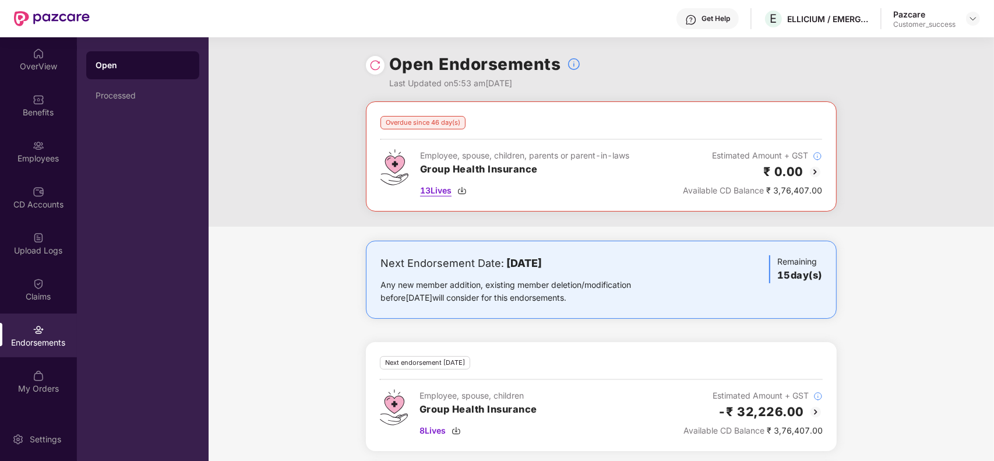
click at [464, 193] on img at bounding box center [461, 190] width 9 height 9
click at [913, 213] on div "Overdue since 46 day(s) Employee, spouse, children, parents or parent-in-laws G…" at bounding box center [601, 163] width 785 height 125
click at [48, 164] on div "Employees" at bounding box center [38, 159] width 77 height 12
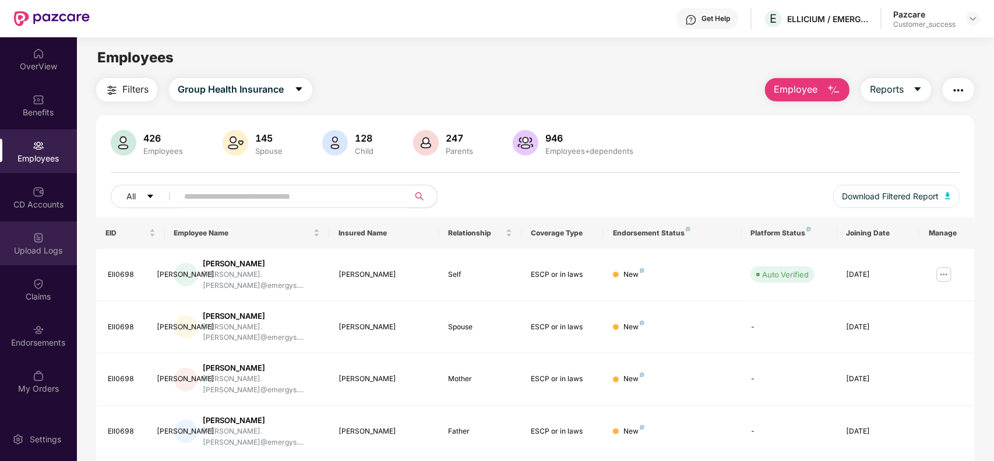
click at [47, 246] on div "Upload Logs" at bounding box center [38, 251] width 77 height 12
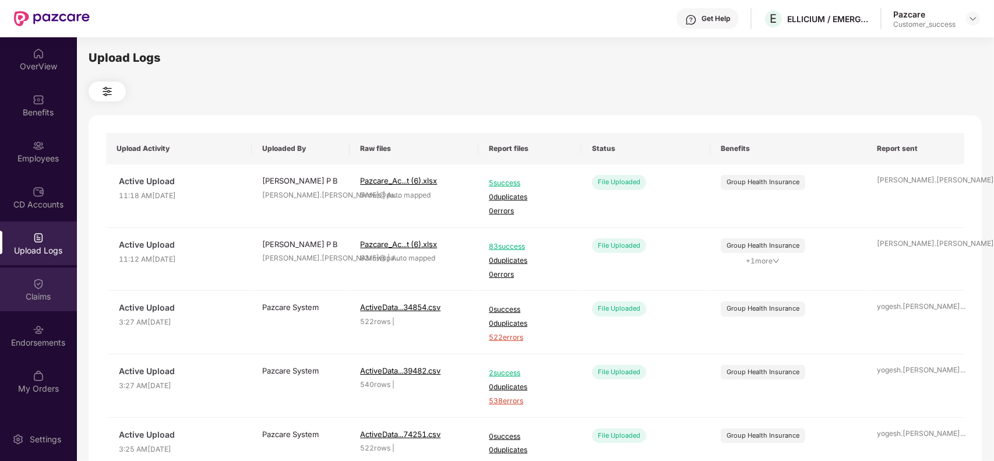
click at [39, 295] on div "Claims" at bounding box center [38, 297] width 77 height 12
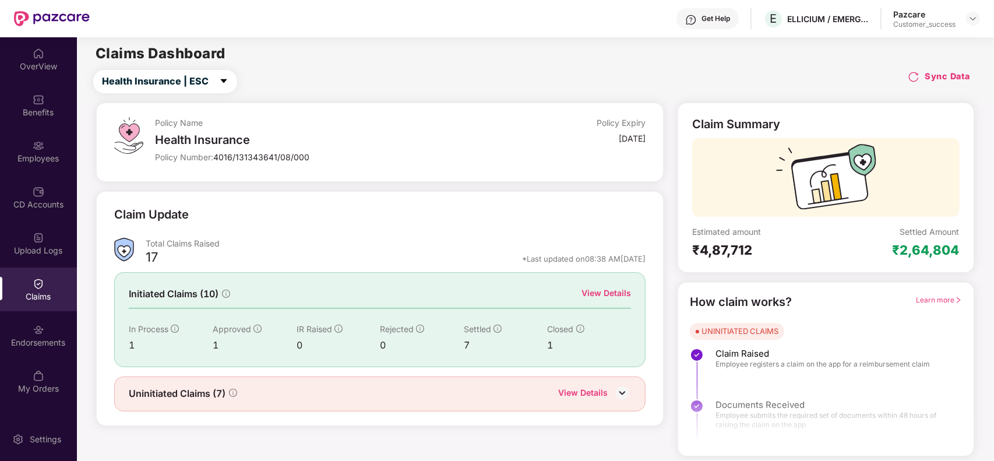
click at [52, 351] on div "Endorsements" at bounding box center [38, 335] width 77 height 44
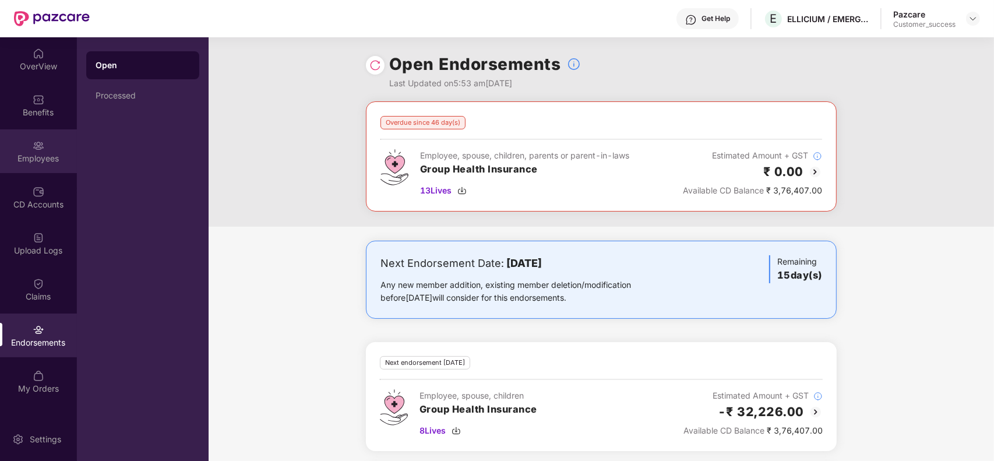
click at [41, 161] on div "Employees" at bounding box center [38, 159] width 77 height 12
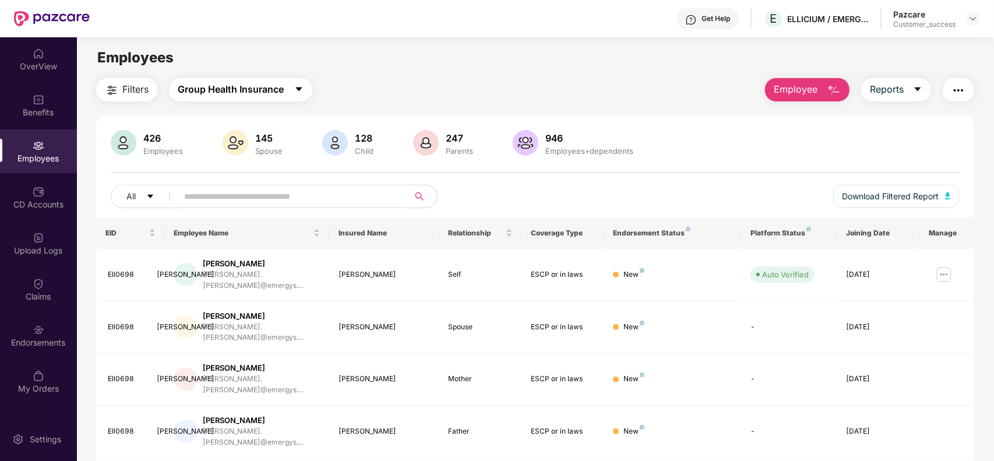
click at [284, 92] on span "Group Health Insurance" at bounding box center [231, 89] width 106 height 15
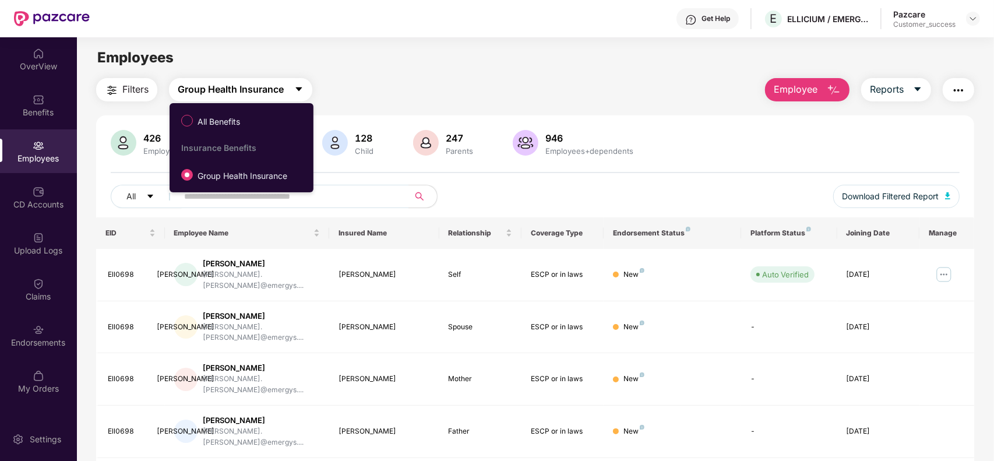
click at [284, 92] on span "Group Health Insurance" at bounding box center [231, 89] width 106 height 15
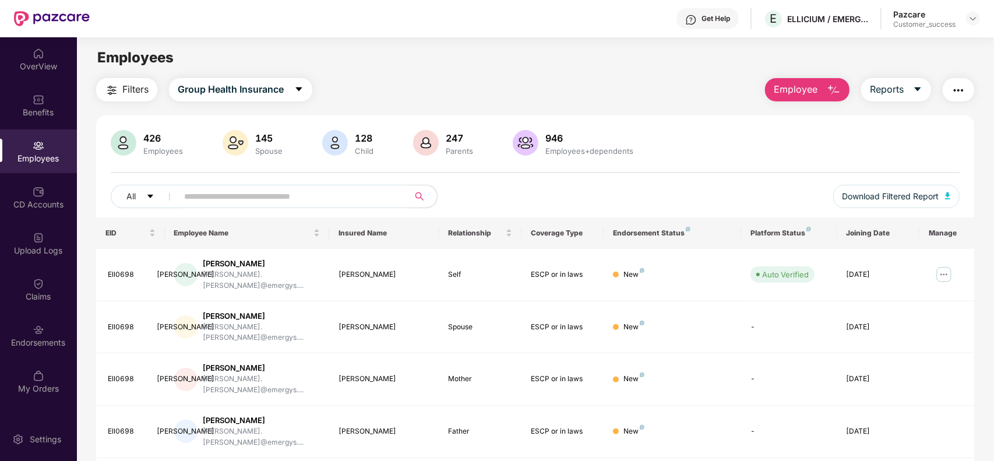
click at [507, 190] on div "All" at bounding box center [358, 196] width 495 height 23
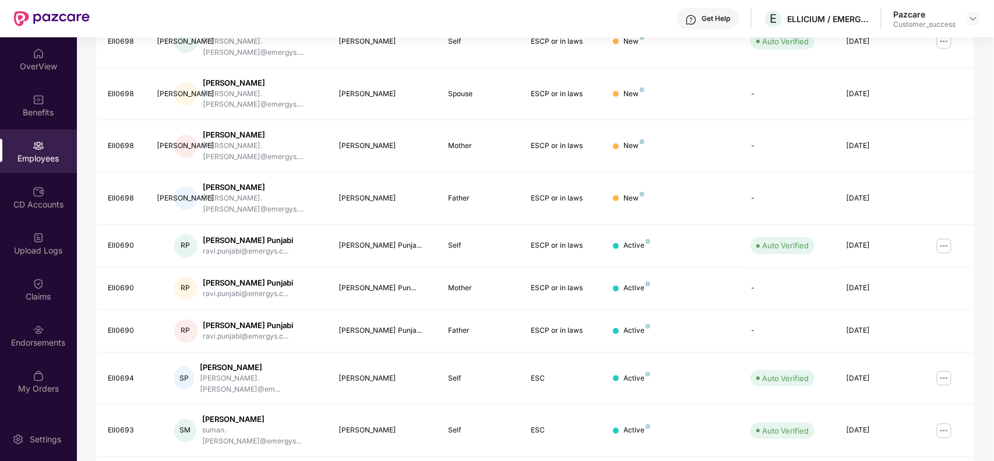
scroll to position [256, 0]
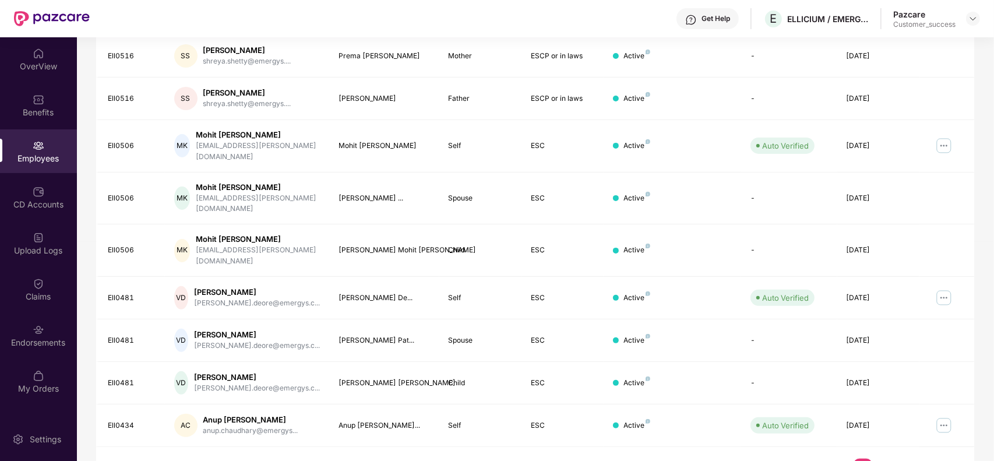
click at [900, 458] on link "6" at bounding box center [900, 466] width 19 height 17
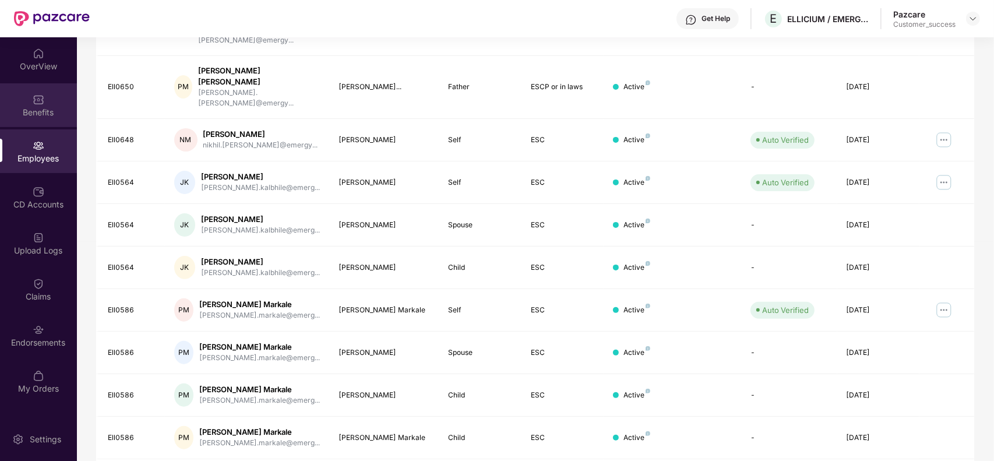
click at [41, 112] on div "Benefits" at bounding box center [38, 113] width 77 height 12
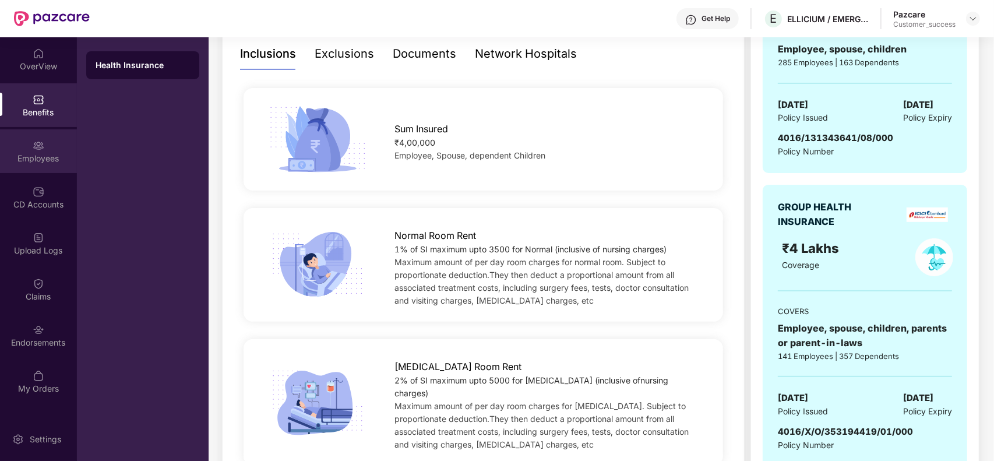
click at [28, 164] on div "Employees" at bounding box center [38, 159] width 77 height 12
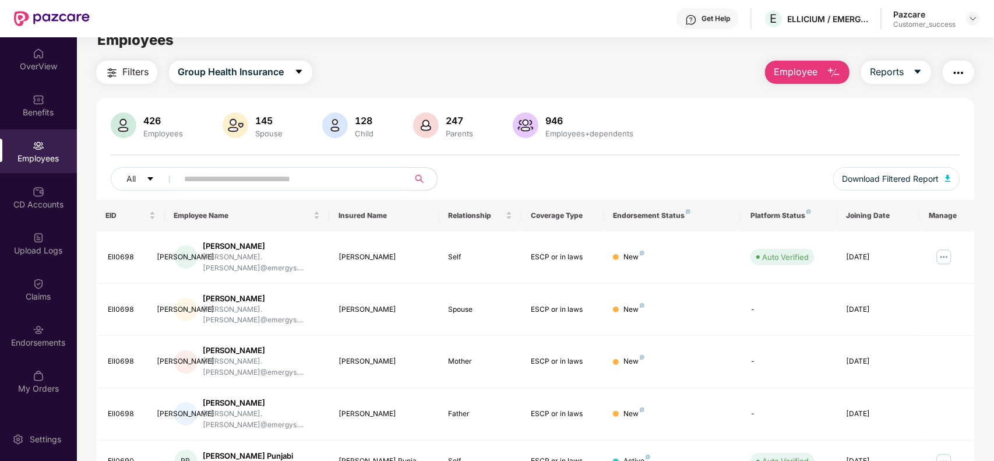
scroll to position [0, 0]
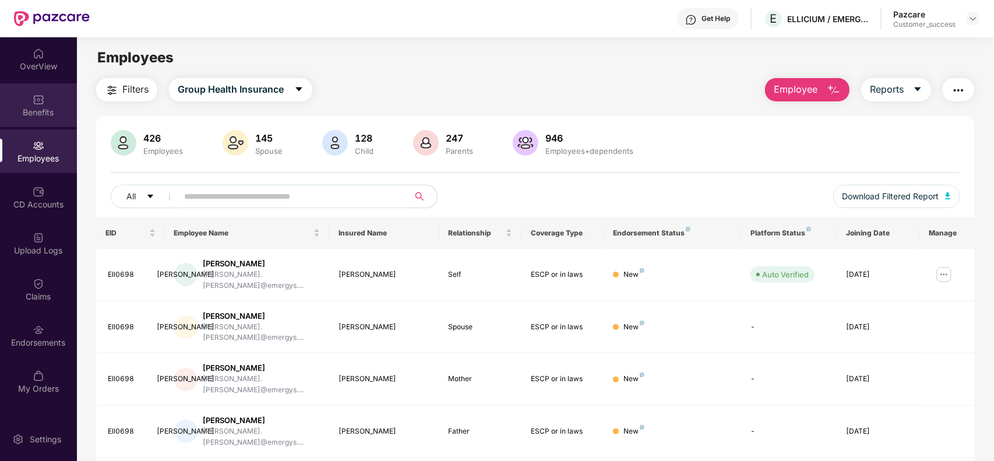
click at [48, 115] on div "Benefits" at bounding box center [38, 113] width 77 height 12
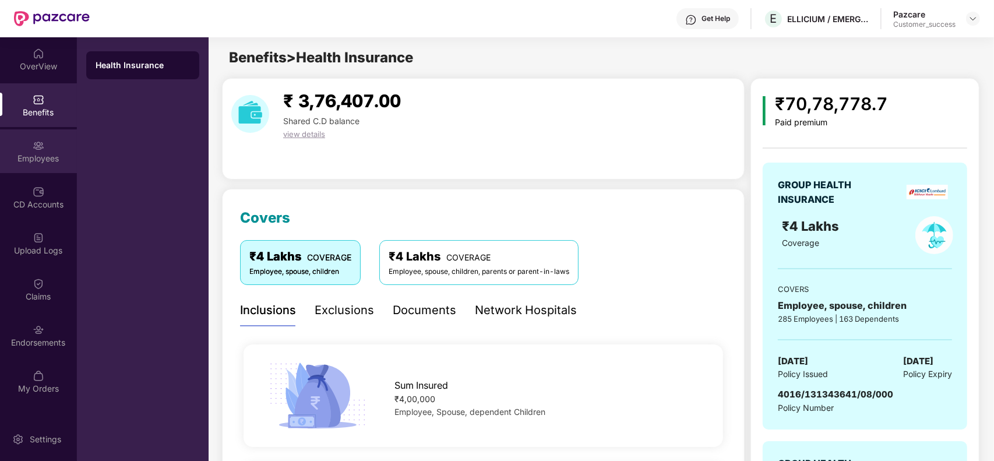
click at [44, 169] on div "Employees" at bounding box center [38, 151] width 77 height 44
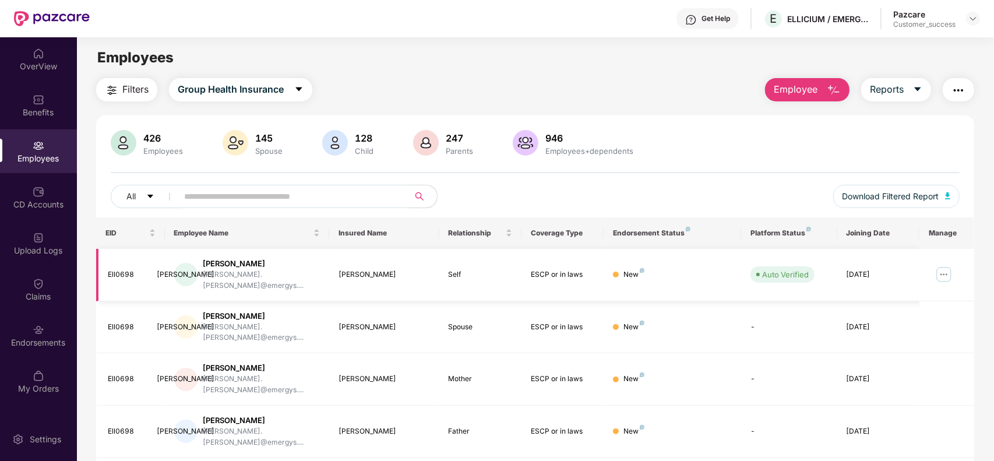
click at [947, 274] on img at bounding box center [943, 274] width 19 height 19
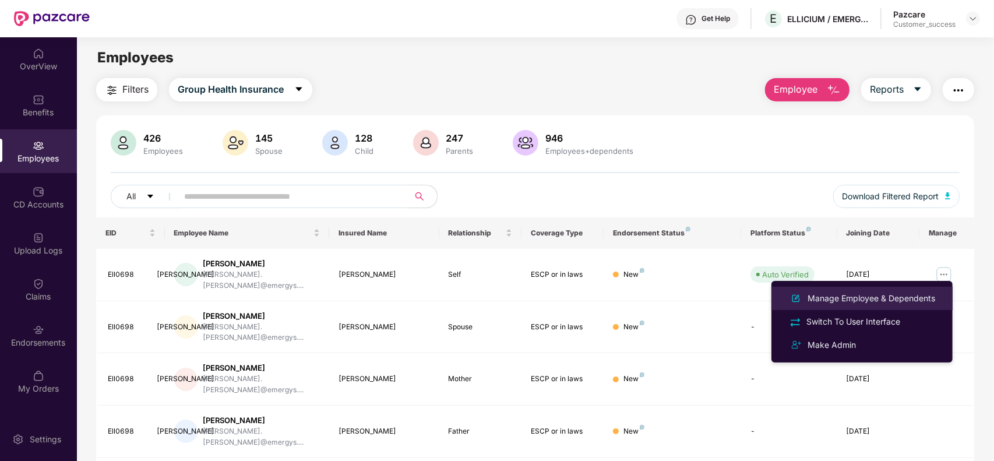
click at [865, 297] on div "Manage Employee & Dependents" at bounding box center [871, 298] width 132 height 13
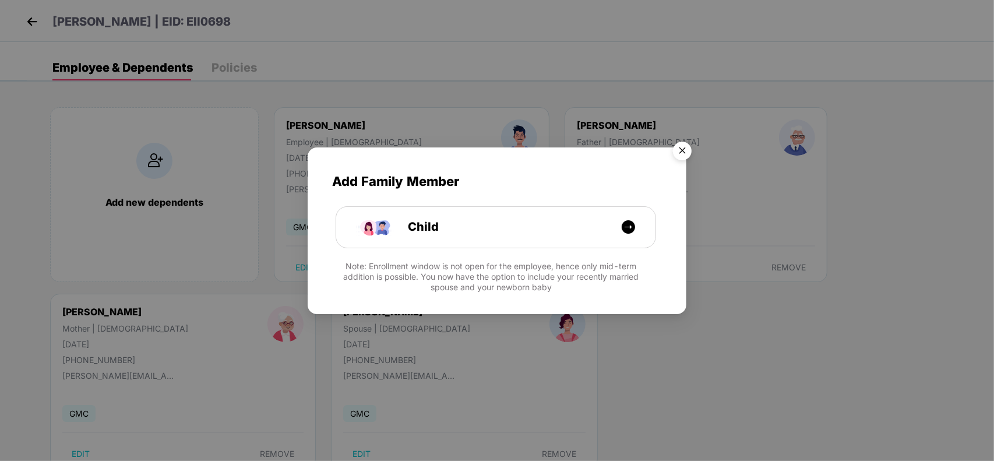
click at [688, 155] on img "Close" at bounding box center [682, 152] width 33 height 33
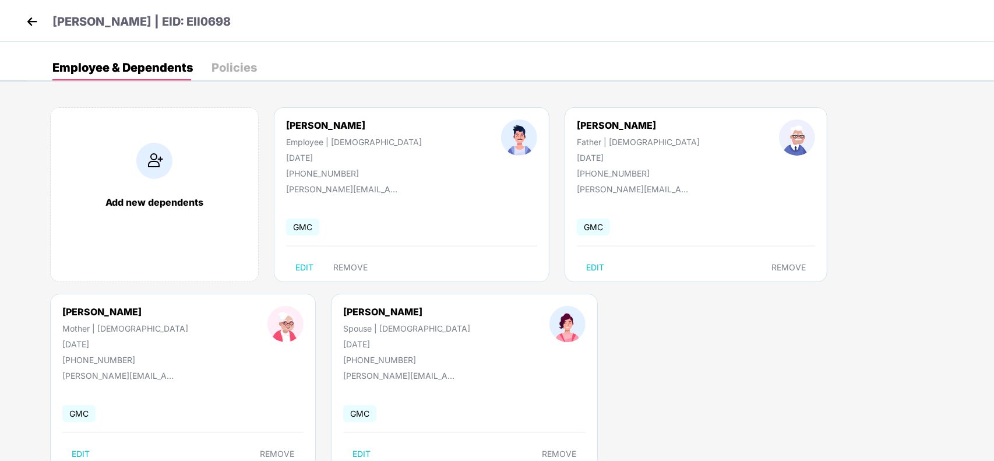
click at [28, 30] on img at bounding box center [31, 21] width 17 height 17
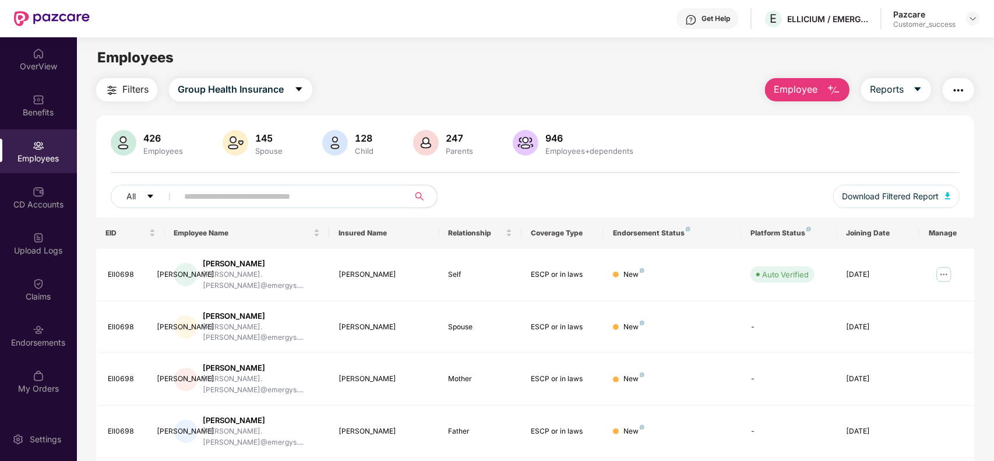
click at [495, 203] on div "All" at bounding box center [358, 196] width 495 height 23
click at [263, 193] on input "text" at bounding box center [288, 196] width 209 height 17
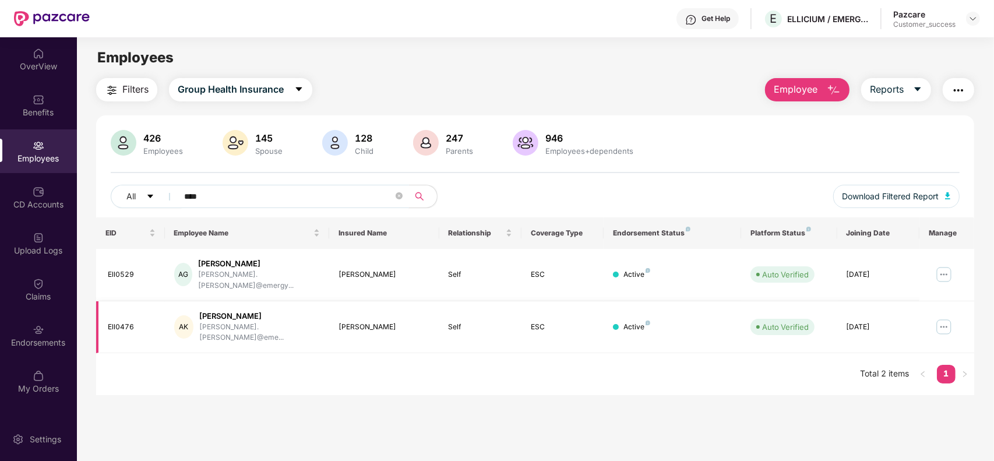
type input "****"
click at [944, 317] on img at bounding box center [943, 326] width 19 height 19
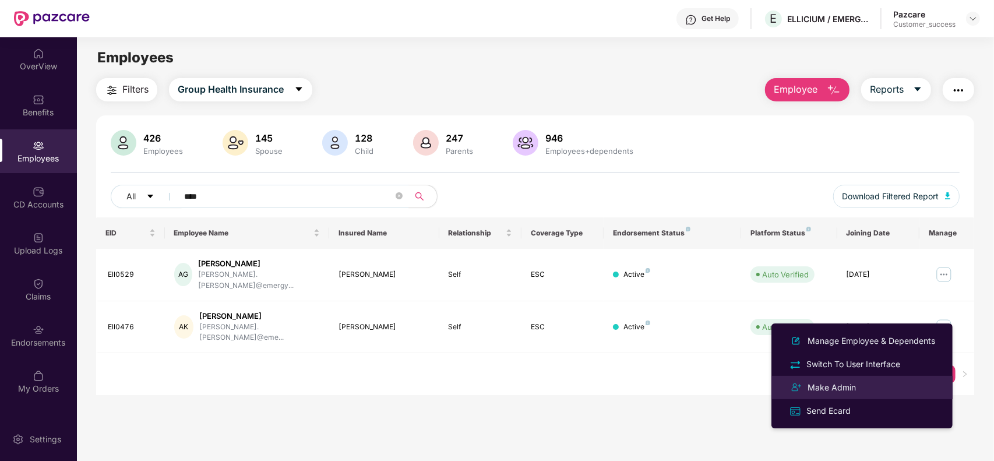
click at [846, 386] on div "Make Admin" at bounding box center [831, 387] width 53 height 13
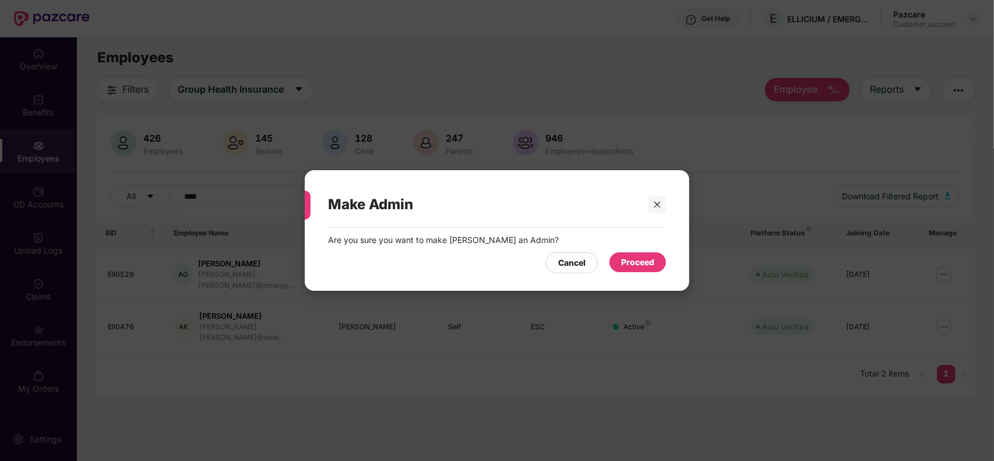
click at [642, 269] on div "Proceed" at bounding box center [637, 262] width 57 height 20
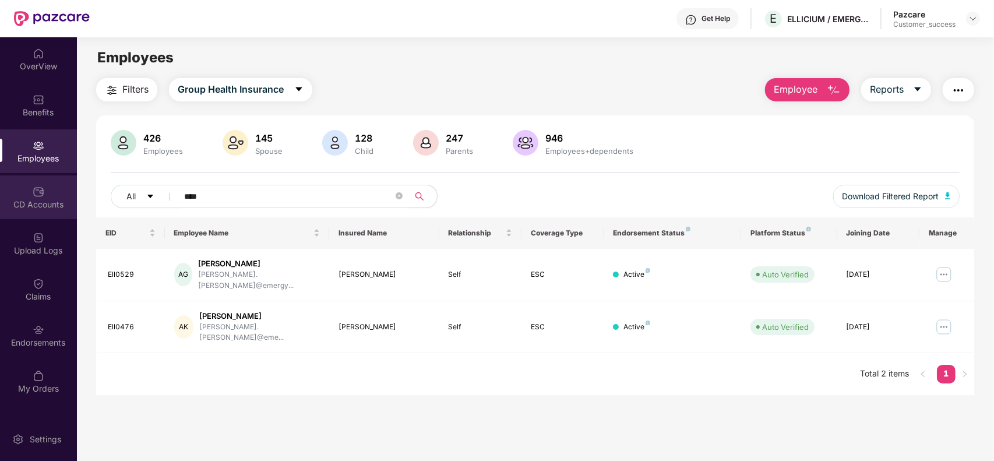
click at [45, 193] on div "CD Accounts" at bounding box center [38, 197] width 77 height 44
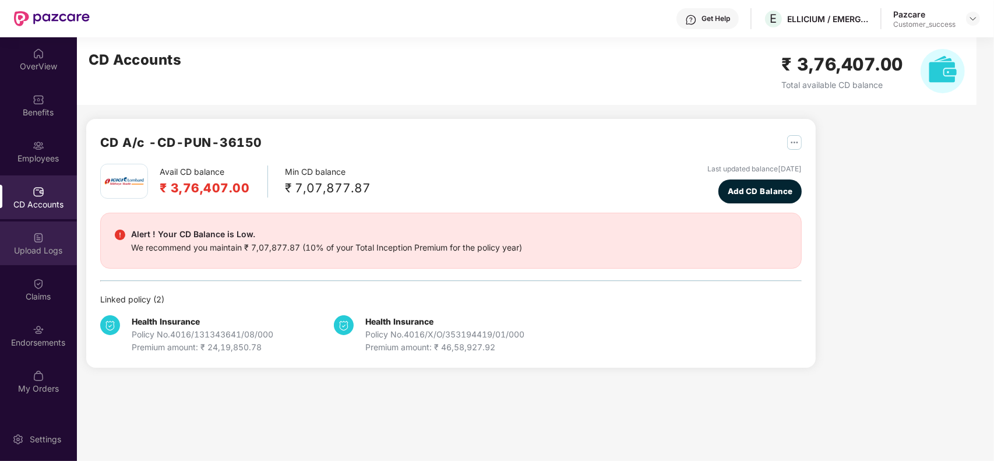
click at [45, 246] on div "Upload Logs" at bounding box center [38, 251] width 77 height 12
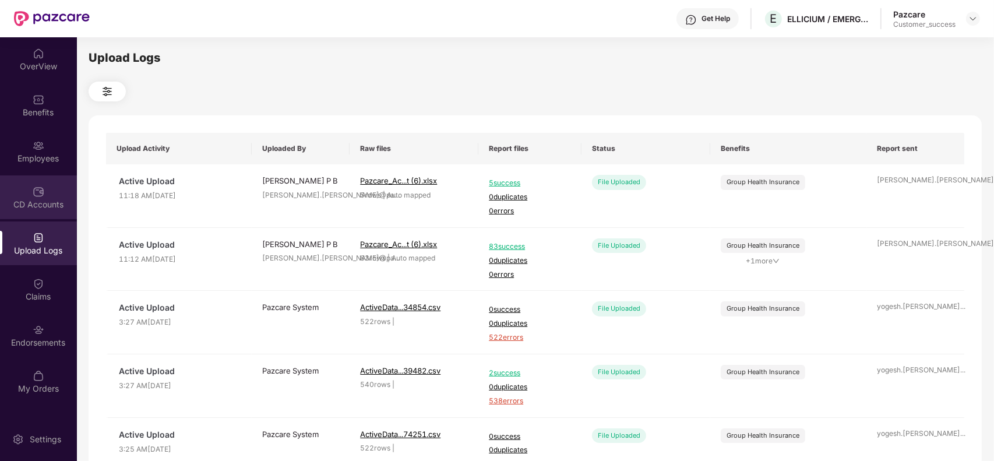
click at [45, 202] on div "CD Accounts" at bounding box center [38, 205] width 77 height 12
